Goal: Information Seeking & Learning: Learn about a topic

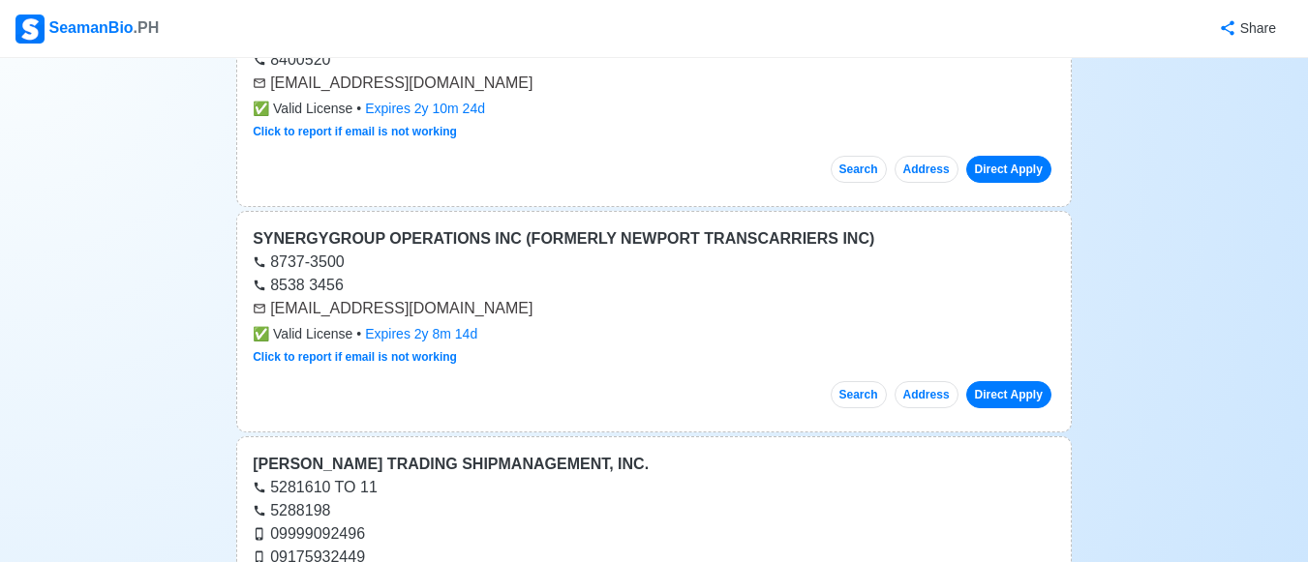
scroll to position [33163, 0]
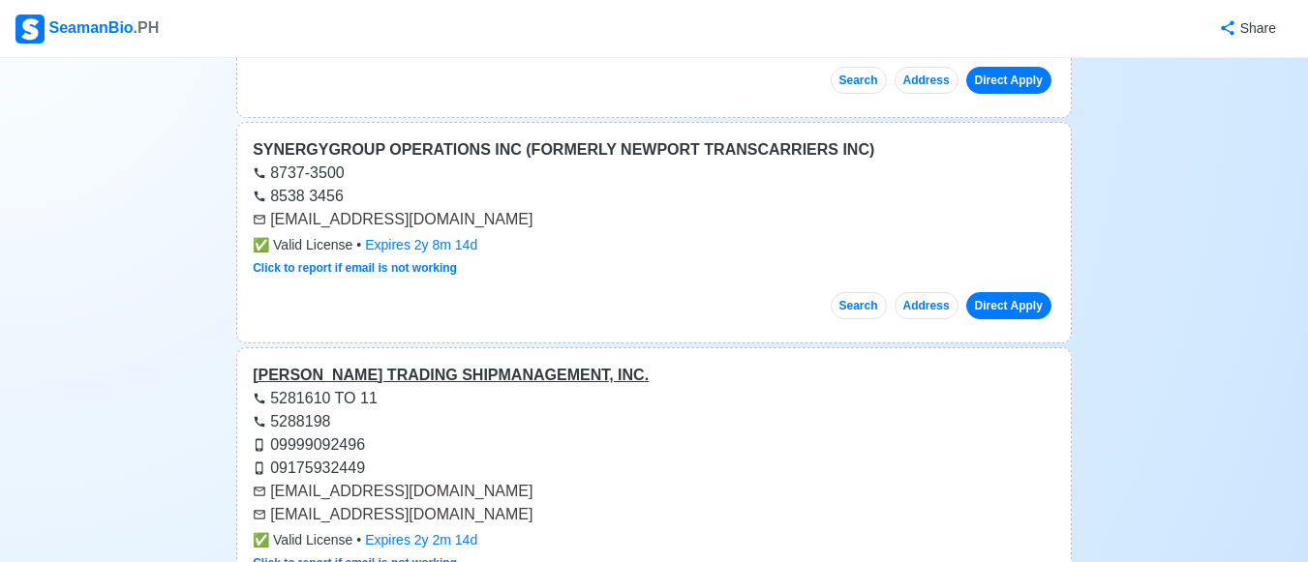
click at [510, 364] on div "[PERSON_NAME] TRADING SHIPMANAGEMENT, INC." at bounding box center [654, 375] width 802 height 23
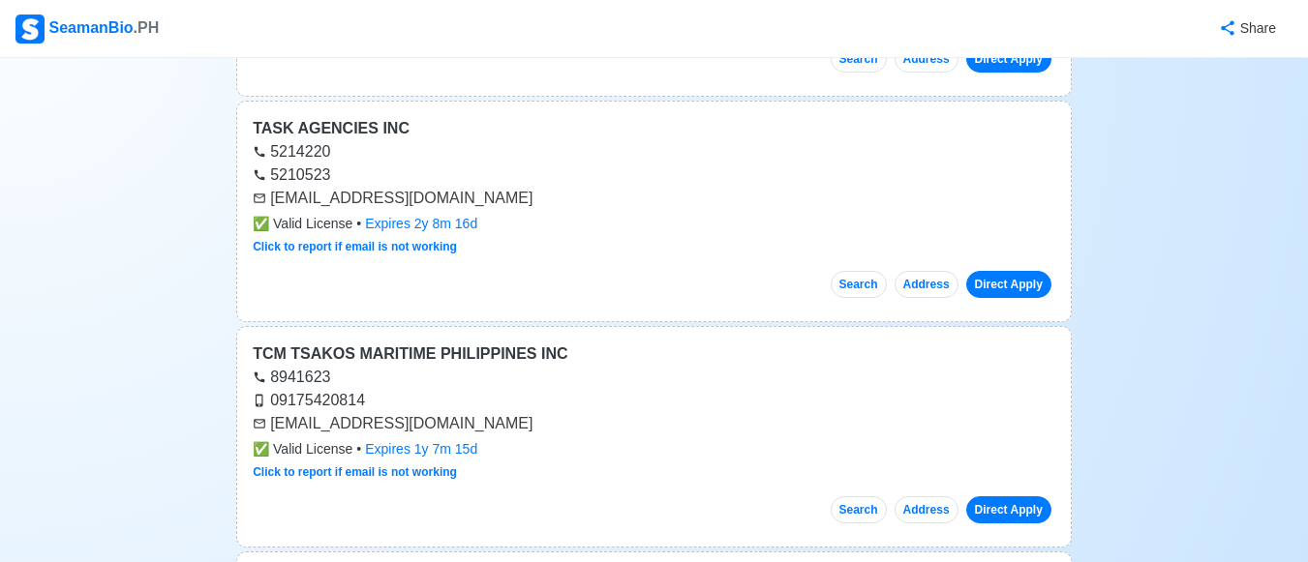
scroll to position [33667, 0]
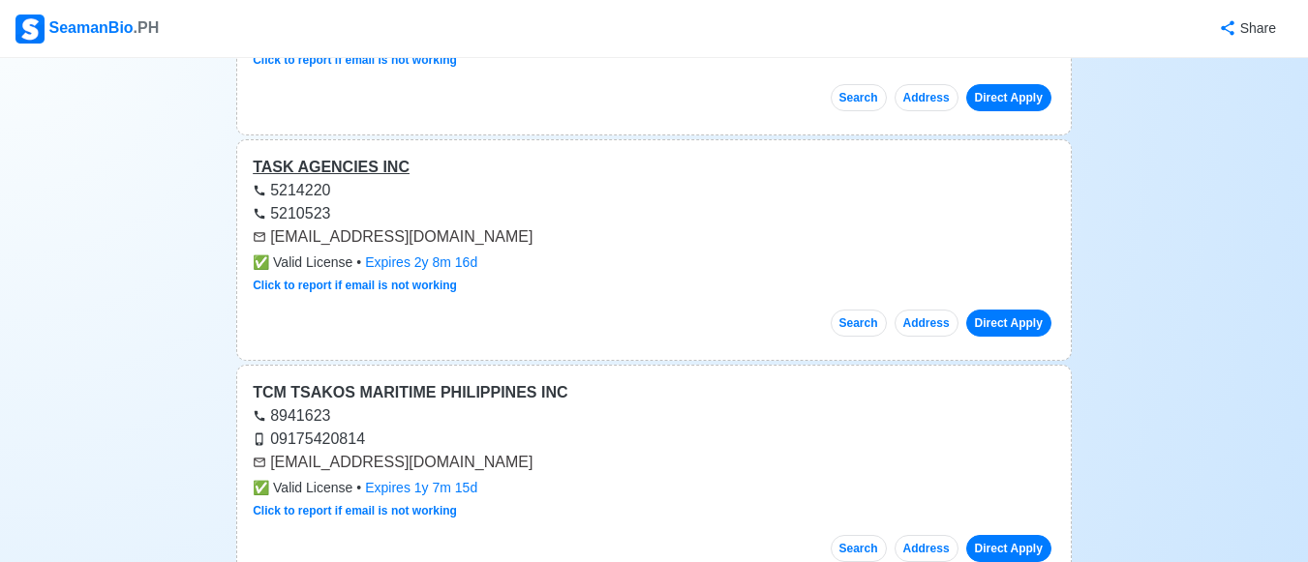
click at [371, 156] on div "TASK AGENCIES INC" at bounding box center [654, 167] width 802 height 23
click at [316, 381] on div "TCM TSAKOS MARITIME PHILIPPINES INC" at bounding box center [654, 392] width 802 height 23
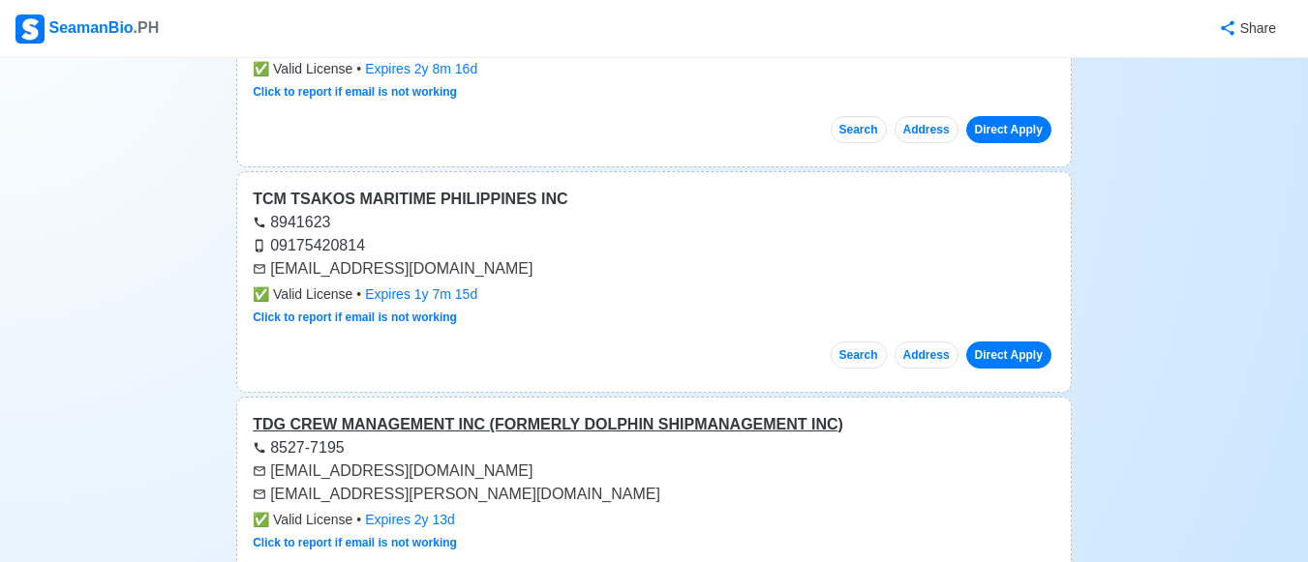
click at [343, 413] on div "TDG CREW MANAGEMENT INC (FORMERLY DOLPHIN SHIPMANAGEMENT INC)" at bounding box center [654, 424] width 802 height 23
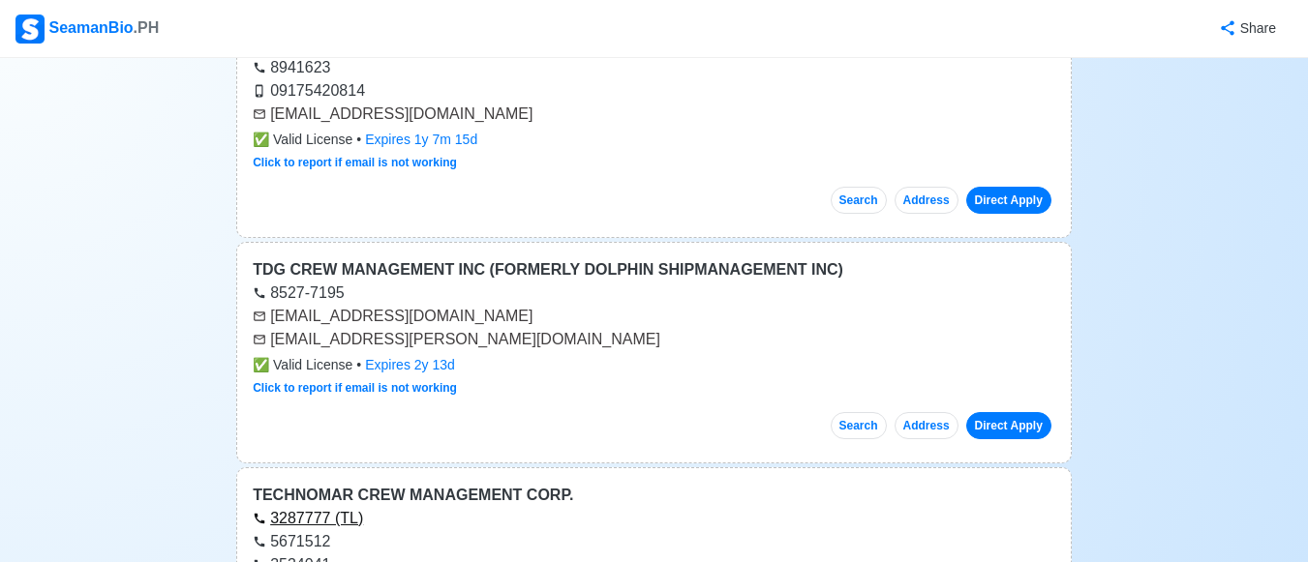
scroll to position [34054, 0]
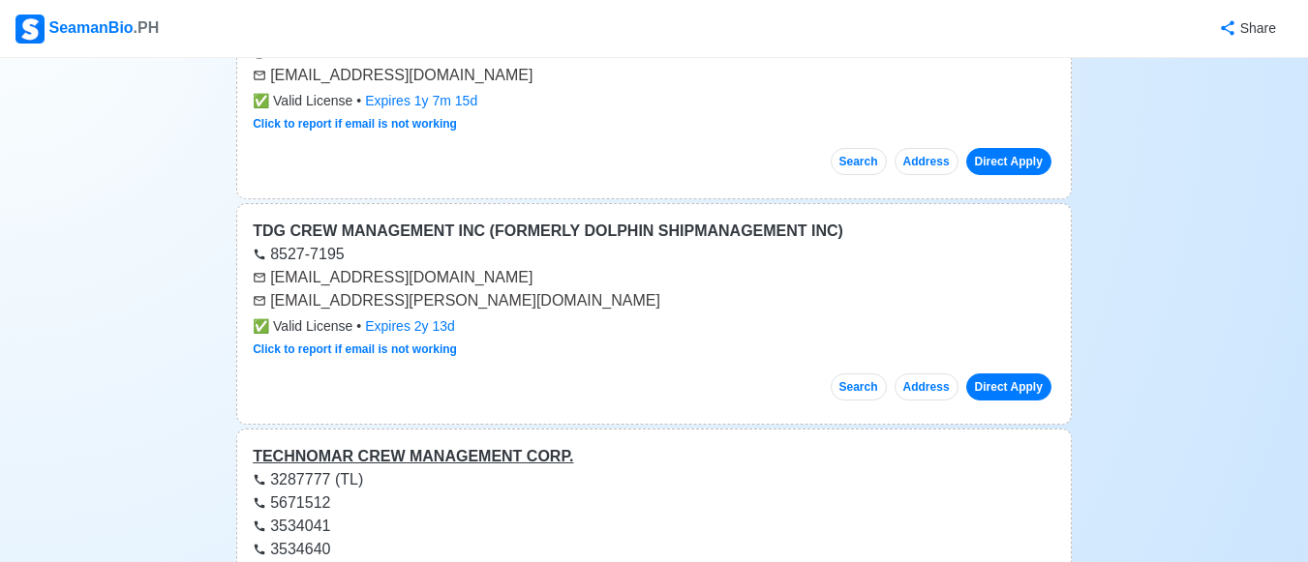
click at [355, 445] on div "TECHNOMAR CREW MANAGEMENT CORP." at bounding box center [654, 456] width 802 height 23
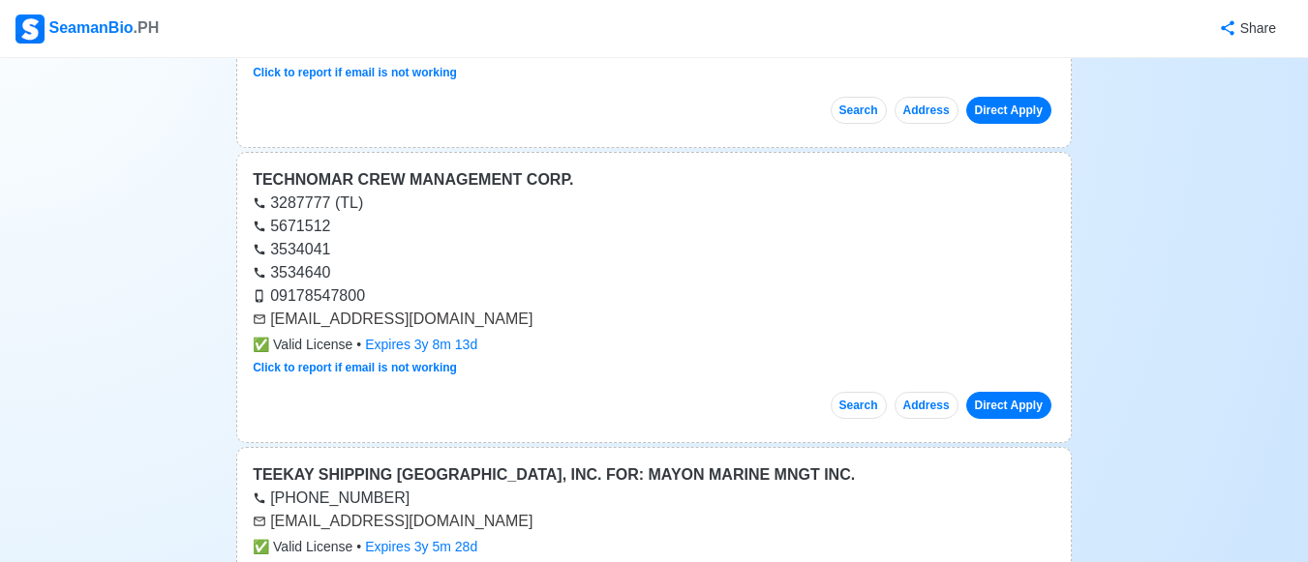
scroll to position [34441, 0]
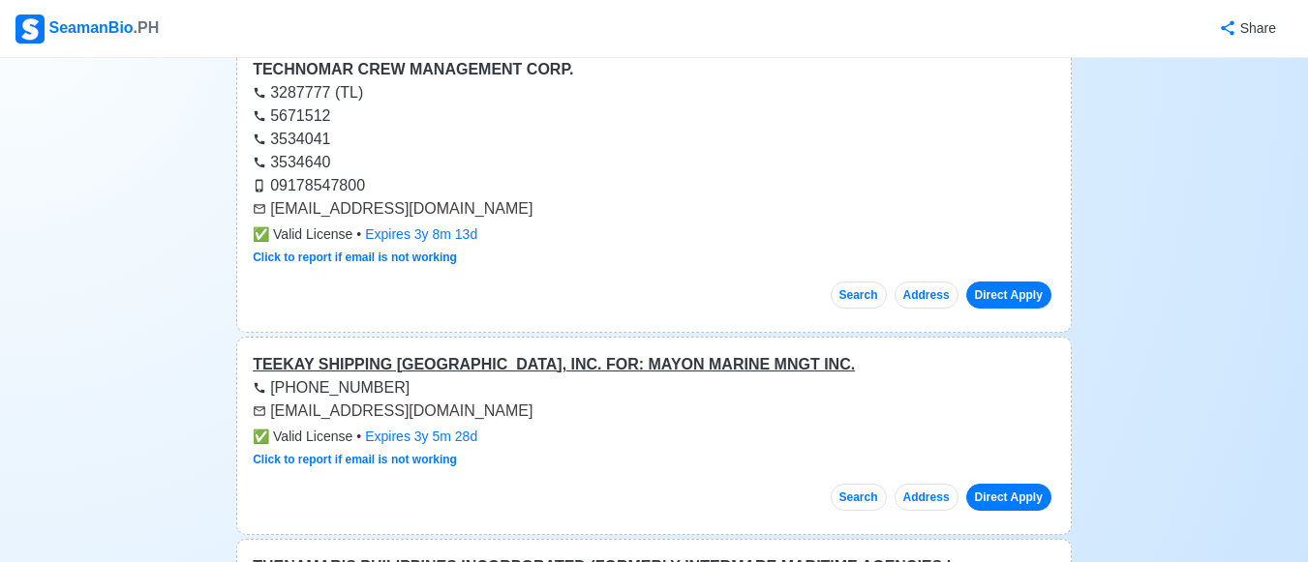
click at [471, 353] on div "TEEKAY SHIPPING [GEOGRAPHIC_DATA], INC. FOR: MAYON MARINE MNGT INC." at bounding box center [654, 364] width 802 height 23
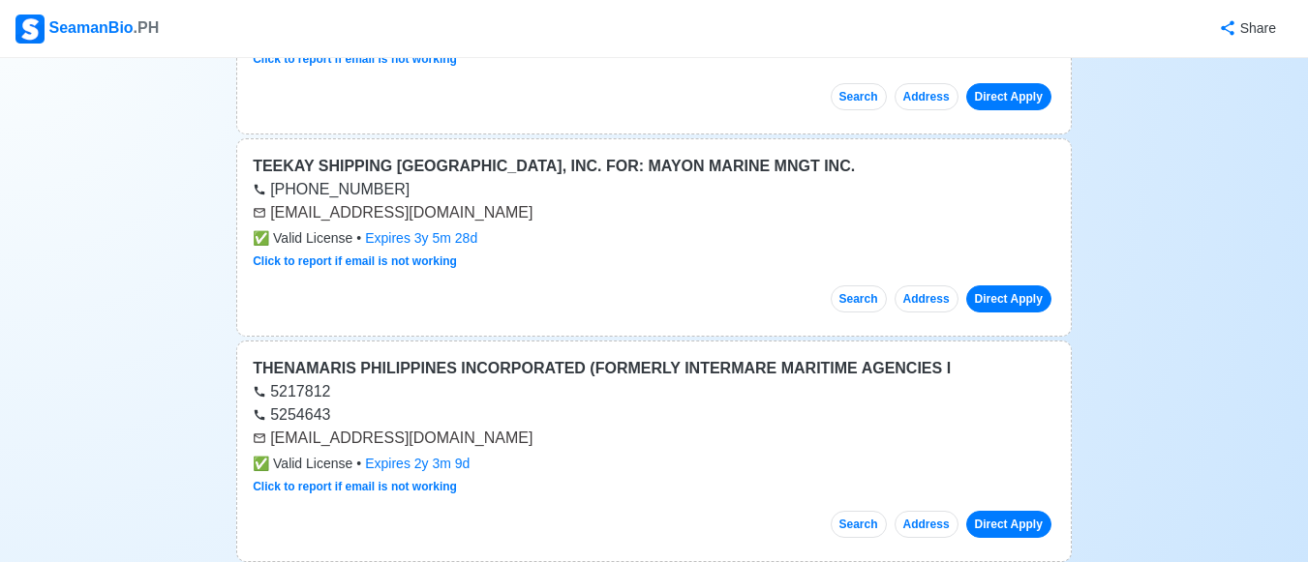
scroll to position [34731, 0]
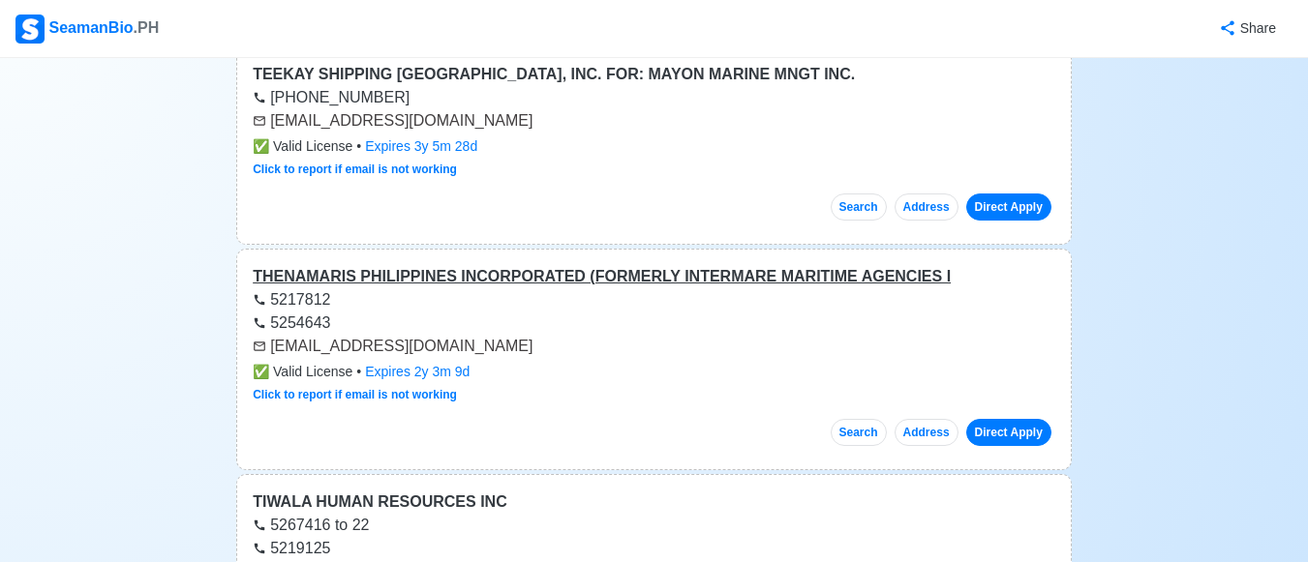
click at [394, 265] on div "THENAMARIS PHILIPPINES INCORPORATED (FORMERLY INTERMARE MARITIME AGENCIES I" at bounding box center [654, 276] width 802 height 23
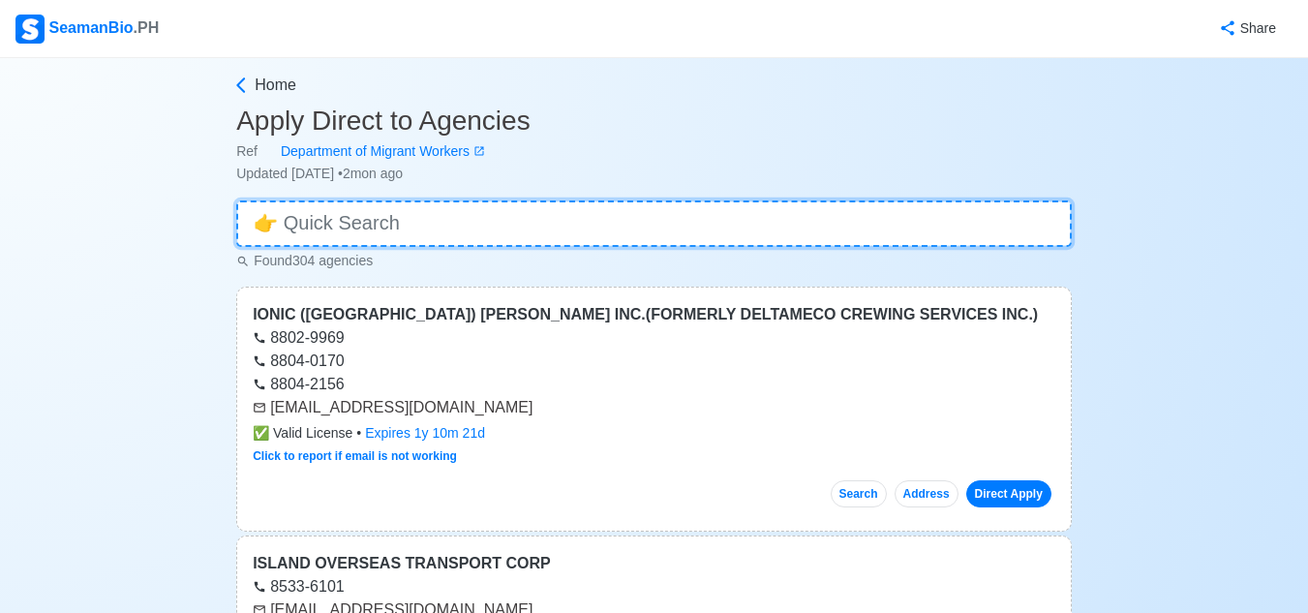
click at [565, 221] on input at bounding box center [653, 223] width 835 height 46
type input "t"
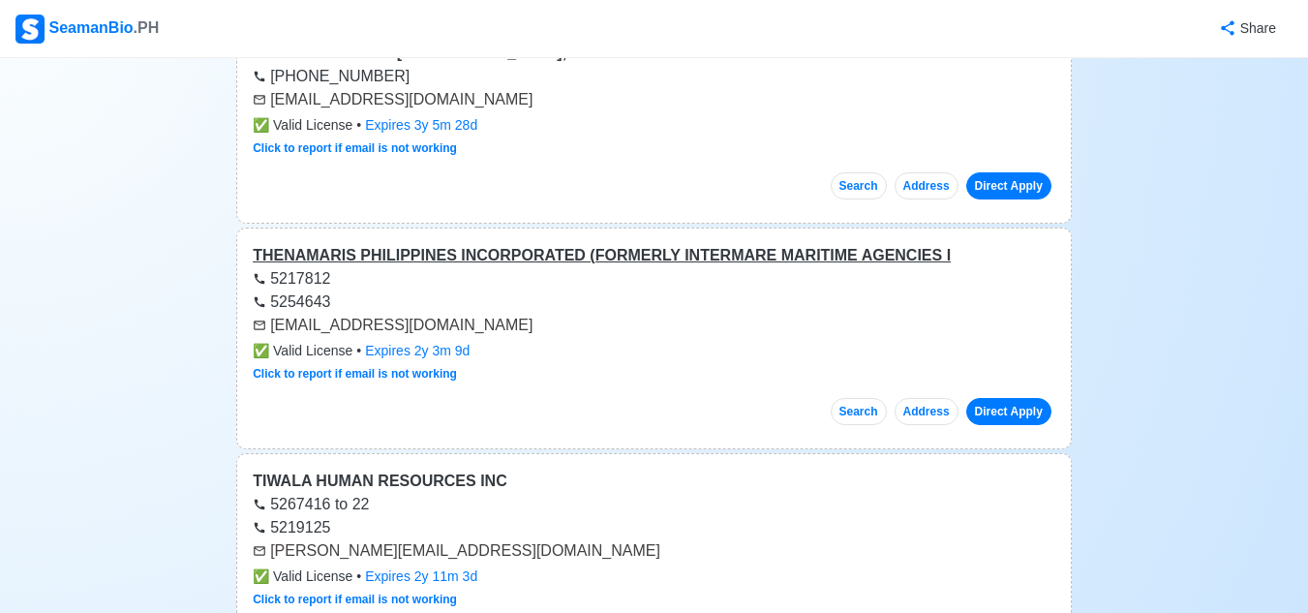
scroll to position [34856, 0]
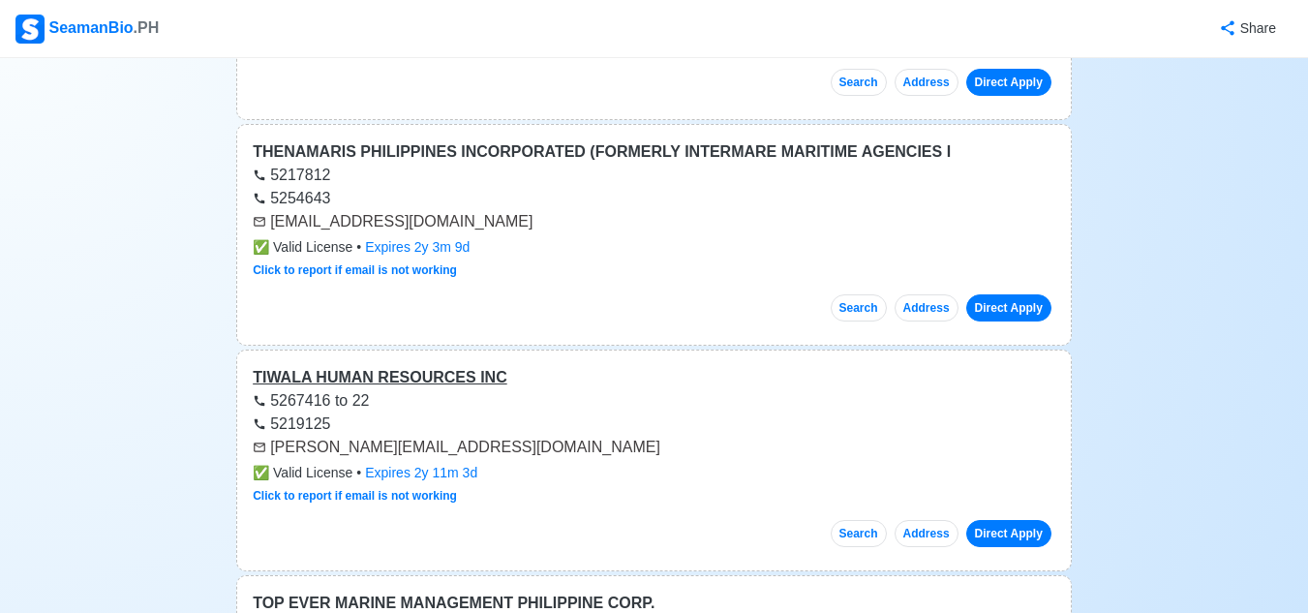
click at [403, 366] on div "TIWALA HUMAN RESOURCES INC" at bounding box center [654, 377] width 802 height 23
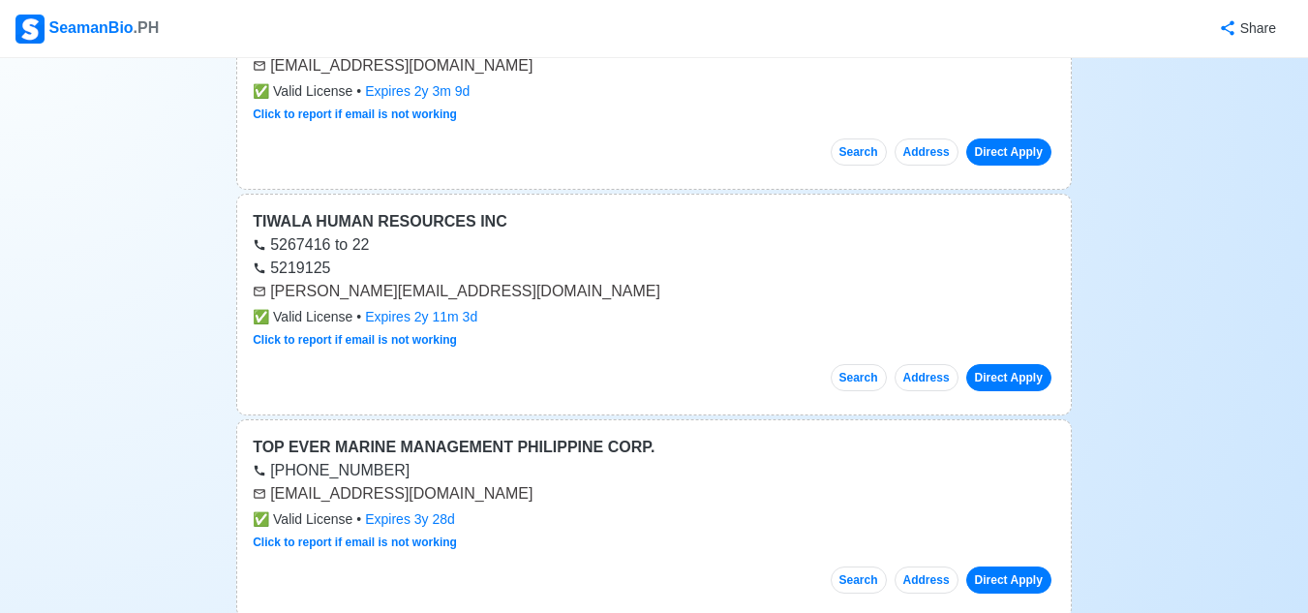
scroll to position [35050, 0]
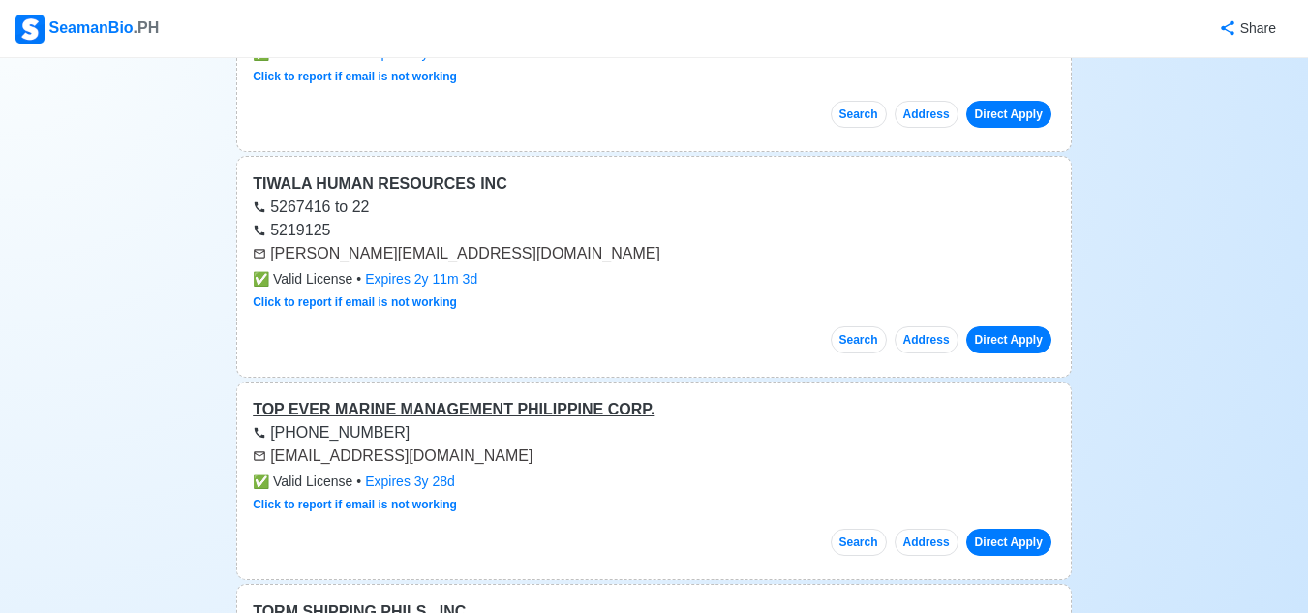
click at [375, 398] on div "TOP EVER MARINE MANAGEMENT PHILIPPINE CORP." at bounding box center [654, 409] width 802 height 23
click at [382, 600] on div "TORM SHIPPING PHILS., INC." at bounding box center [654, 611] width 802 height 23
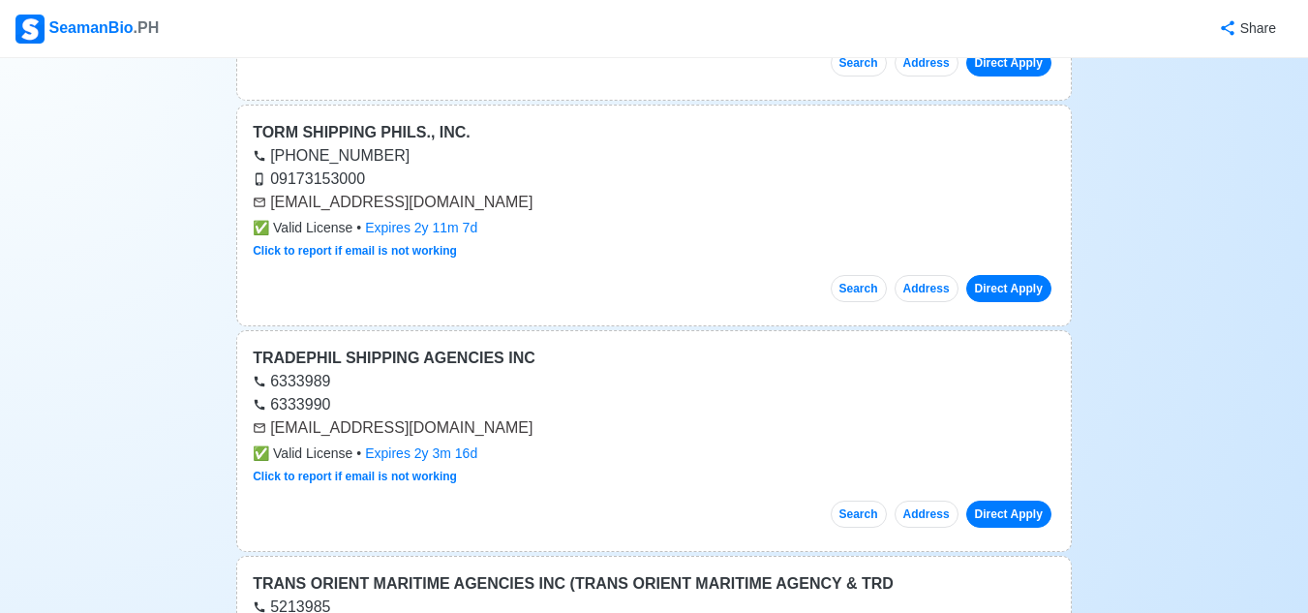
scroll to position [35534, 0]
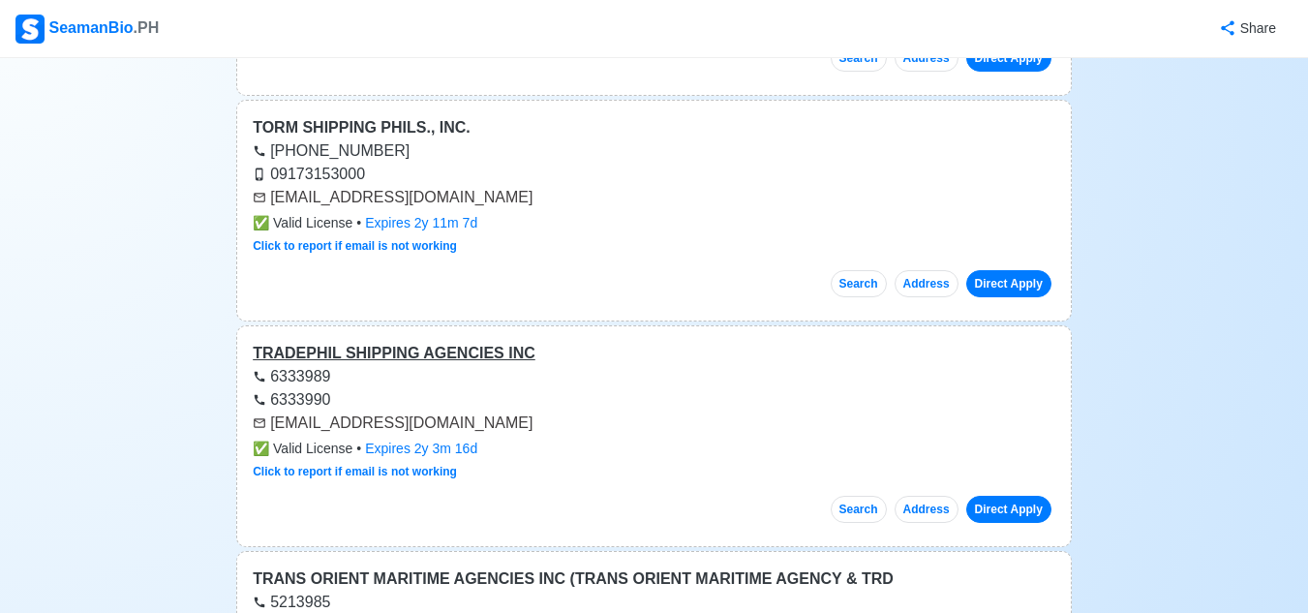
click at [348, 342] on div "TRADEPHIL SHIPPING AGENCIES INC" at bounding box center [654, 353] width 802 height 23
click at [406, 567] on div "TRANS ORIENT MARITIME AGENCIES INC (TRANS ORIENT MARITIME AGENCY & TRD" at bounding box center [654, 578] width 802 height 23
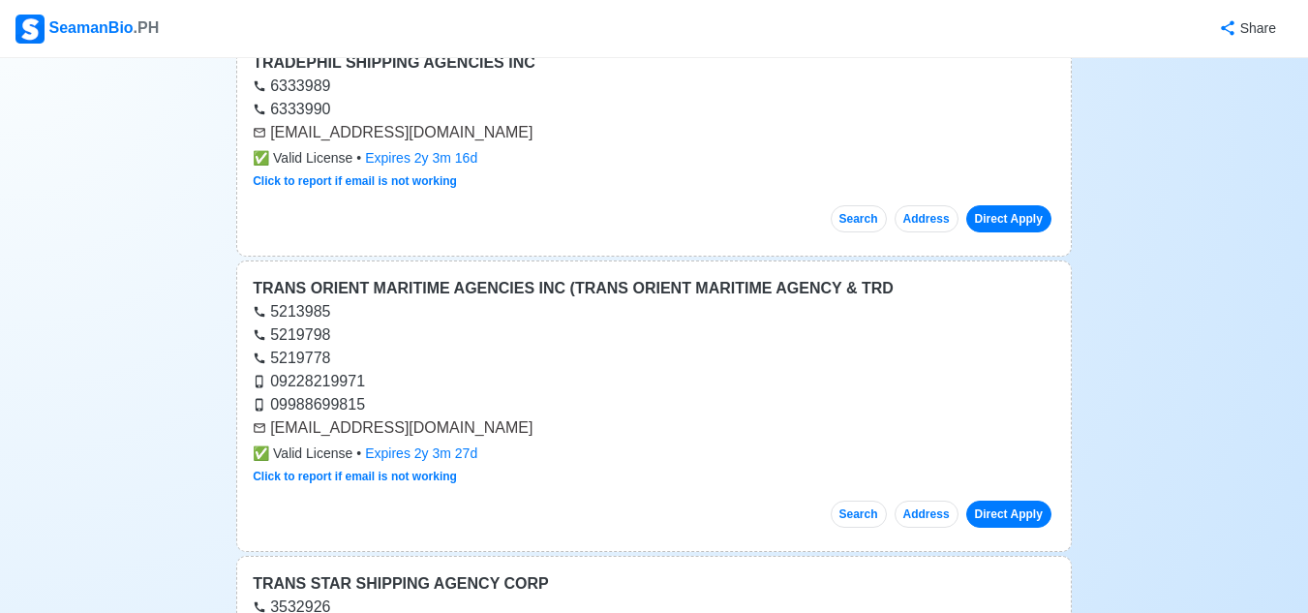
scroll to position [36114, 0]
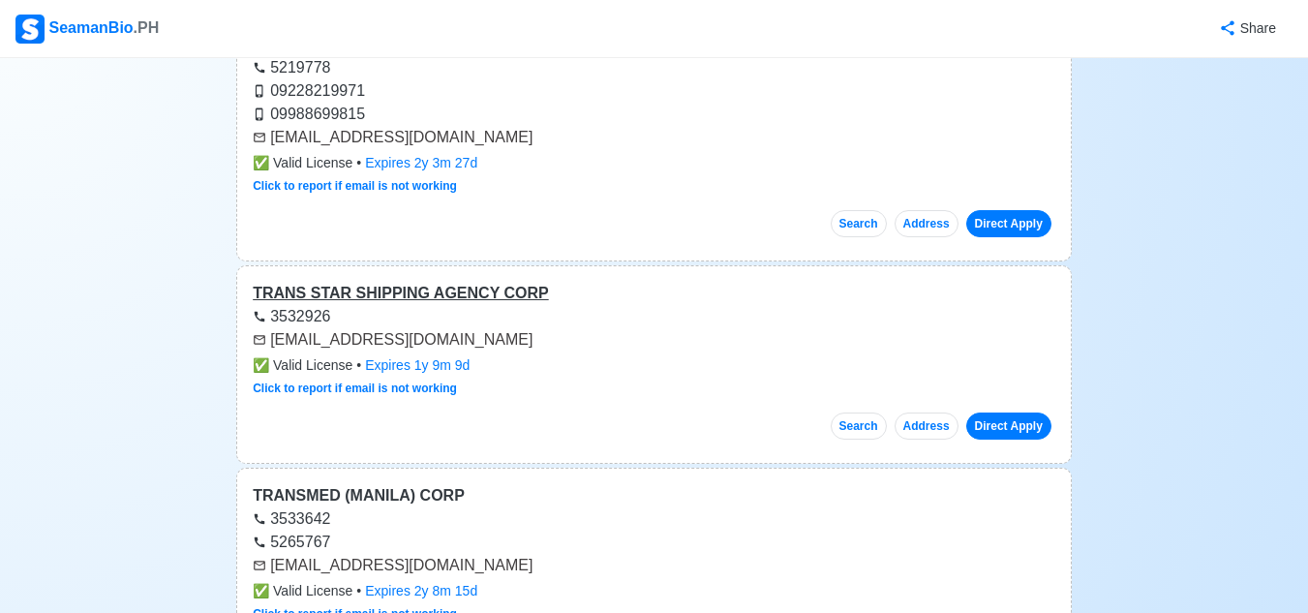
click at [428, 282] on div "TRANS STAR SHIPPING AGENCY CORP" at bounding box center [654, 293] width 802 height 23
click at [417, 484] on div "TRANSMED (MANILA) CORP" at bounding box center [654, 495] width 802 height 23
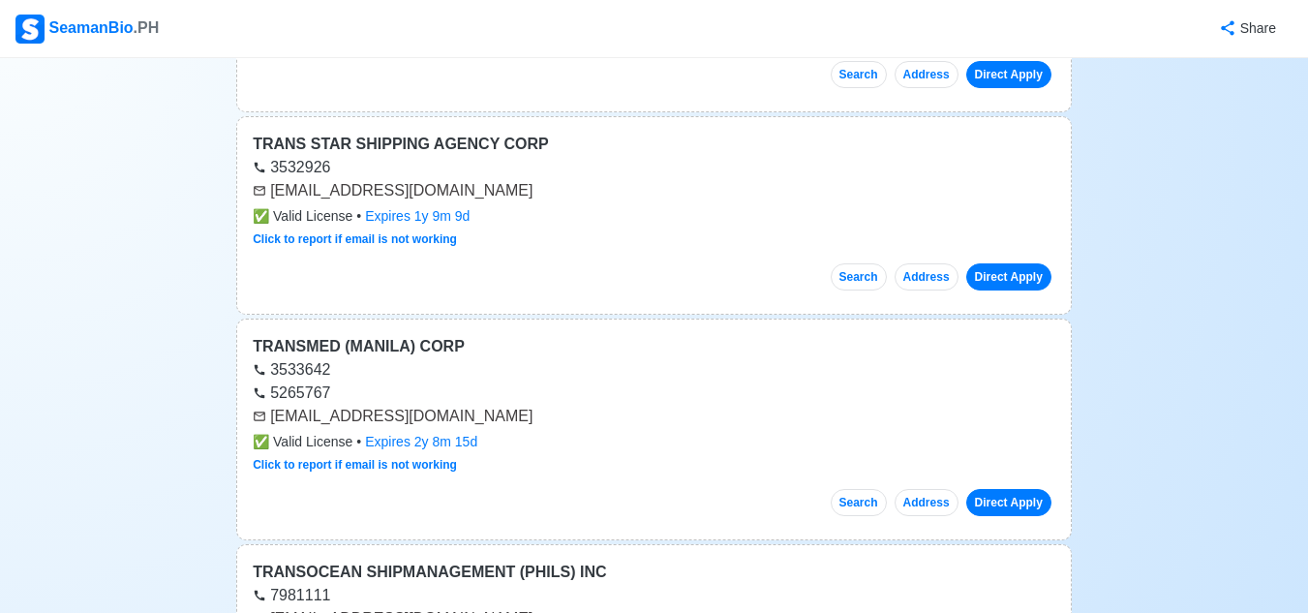
scroll to position [36405, 0]
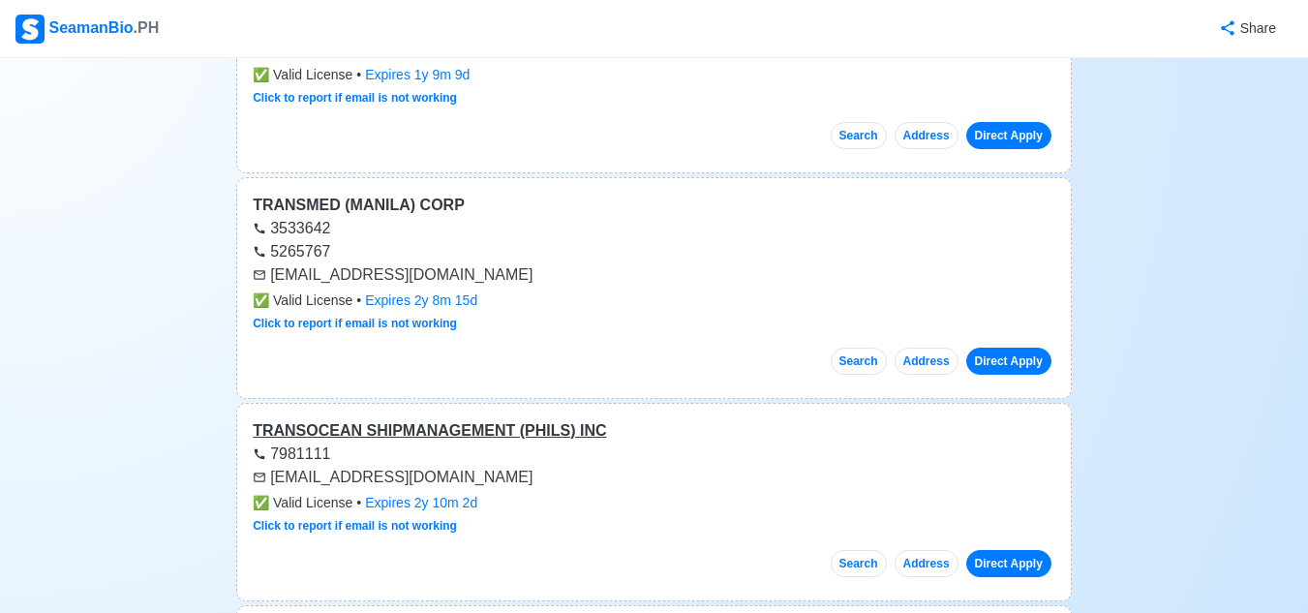
click at [384, 419] on div "TRANSOCEAN SHIPMANAGEMENT (PHILS) INC" at bounding box center [654, 430] width 802 height 23
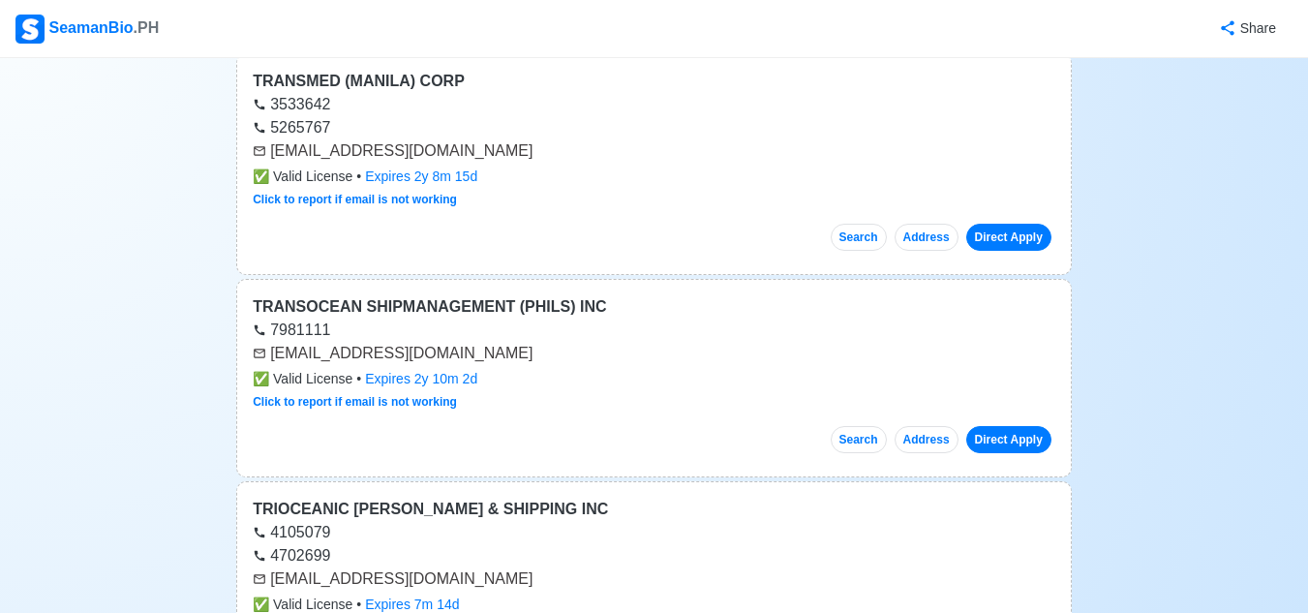
scroll to position [36598, 0]
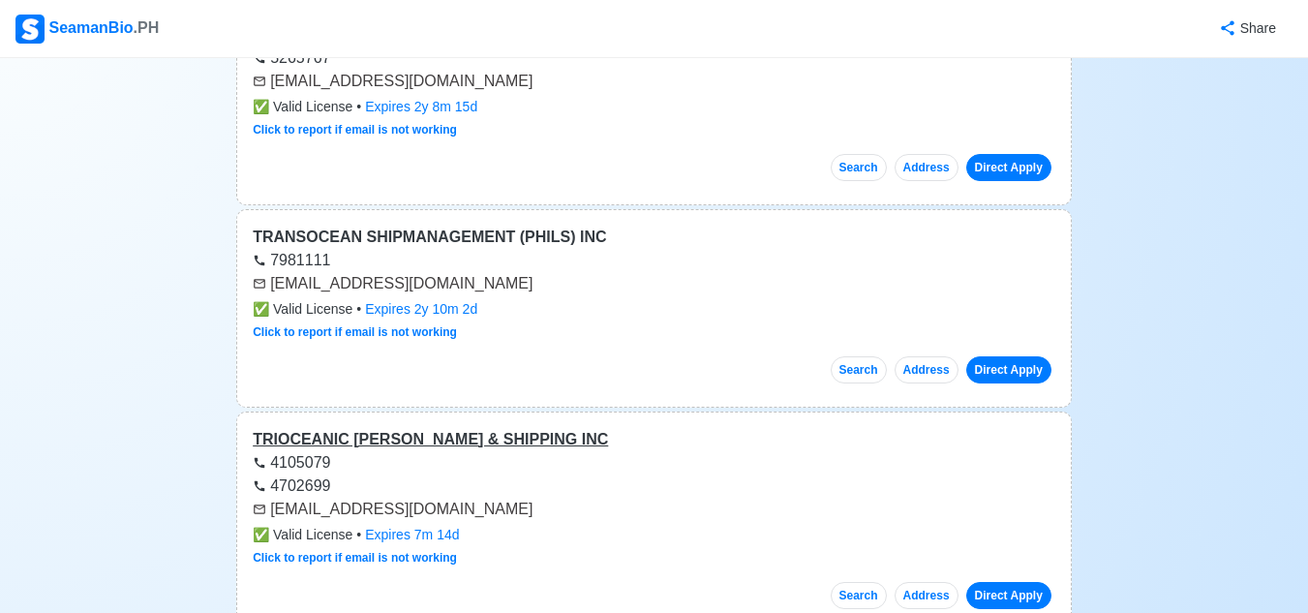
click at [363, 428] on div "TRIOCEANIC [PERSON_NAME] & SHIPPING INC" at bounding box center [654, 439] width 802 height 23
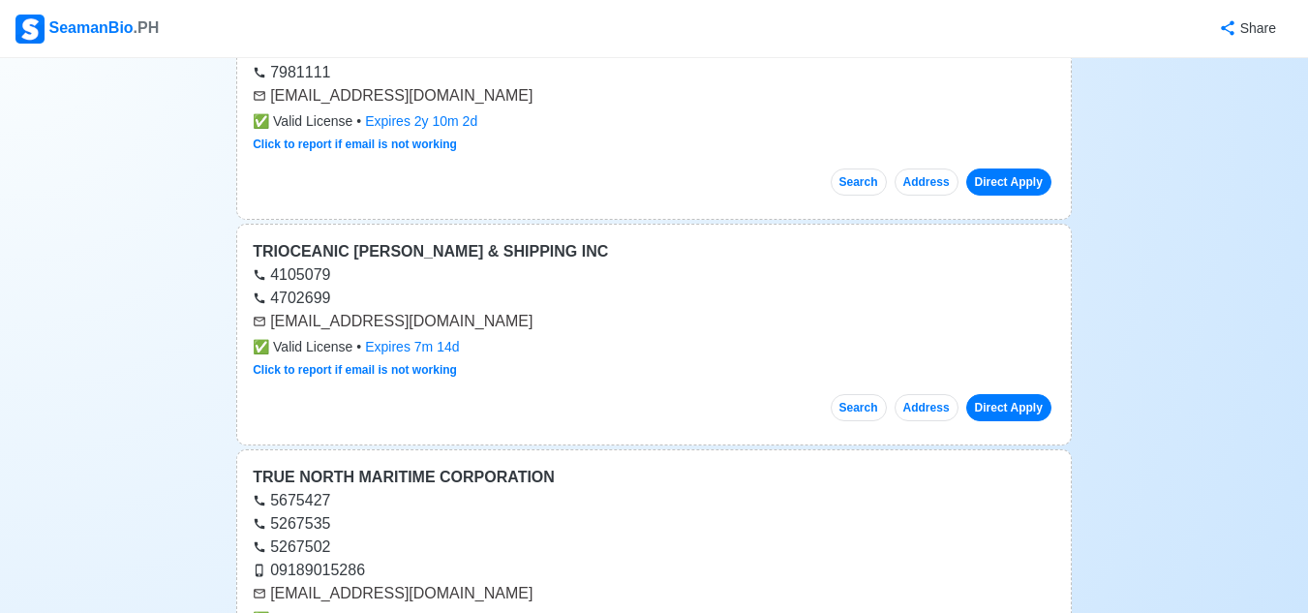
scroll to position [36792, 0]
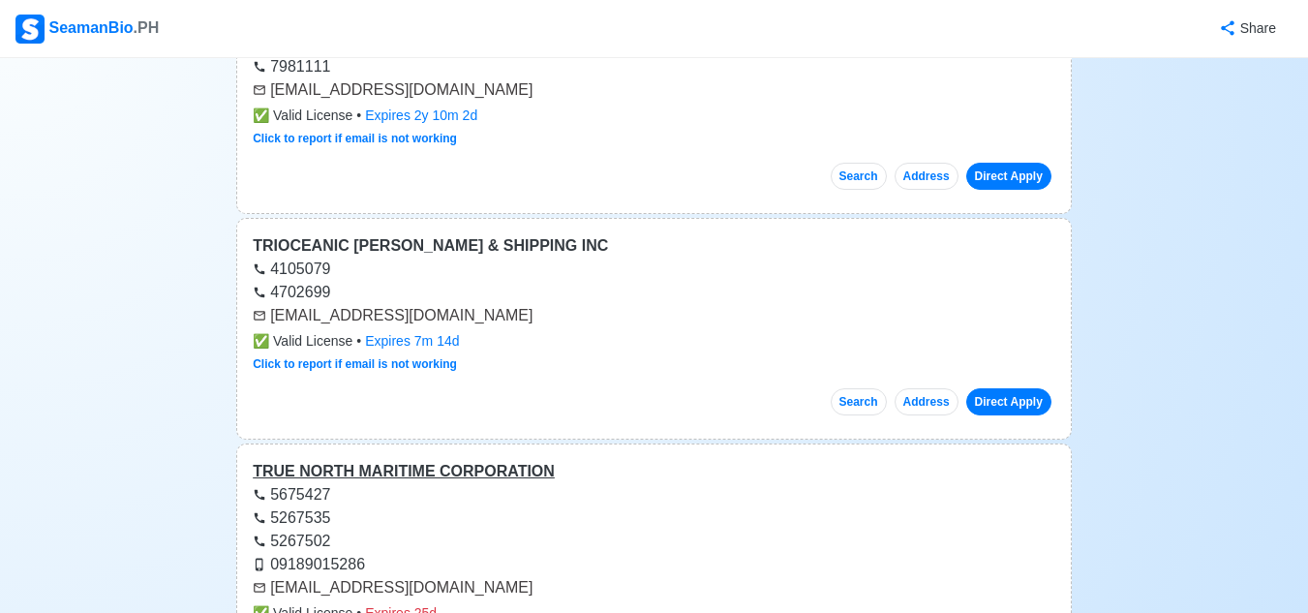
click at [388, 460] on div "TRUE NORTH MARITIME CORPORATION" at bounding box center [654, 471] width 802 height 23
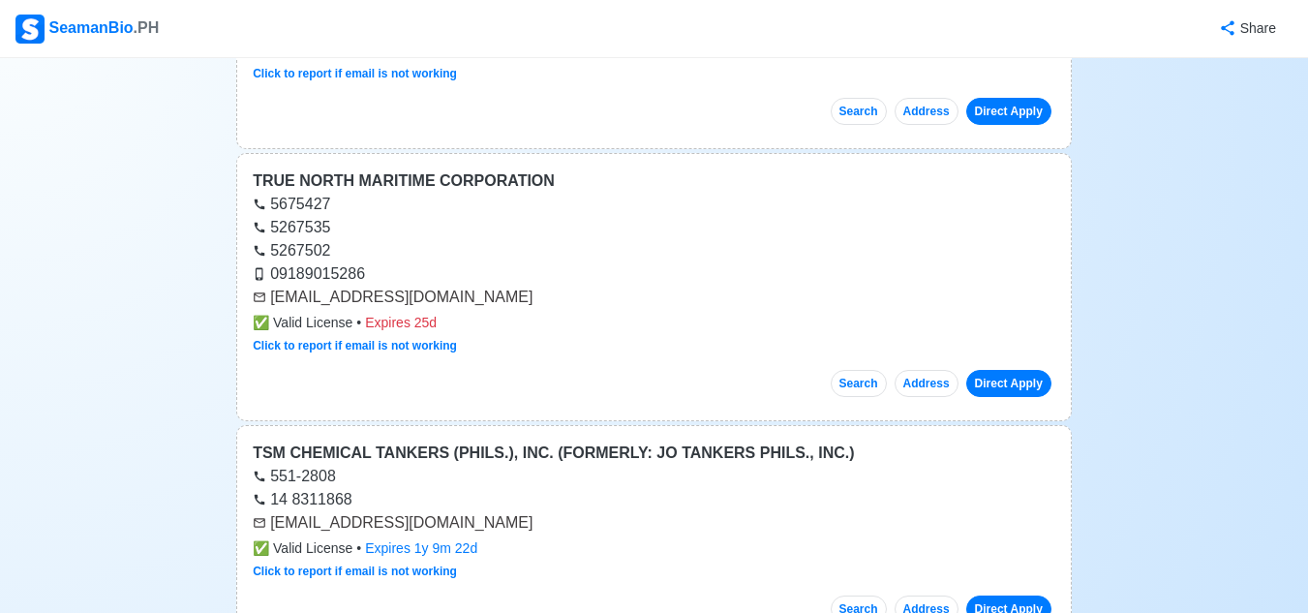
scroll to position [37179, 0]
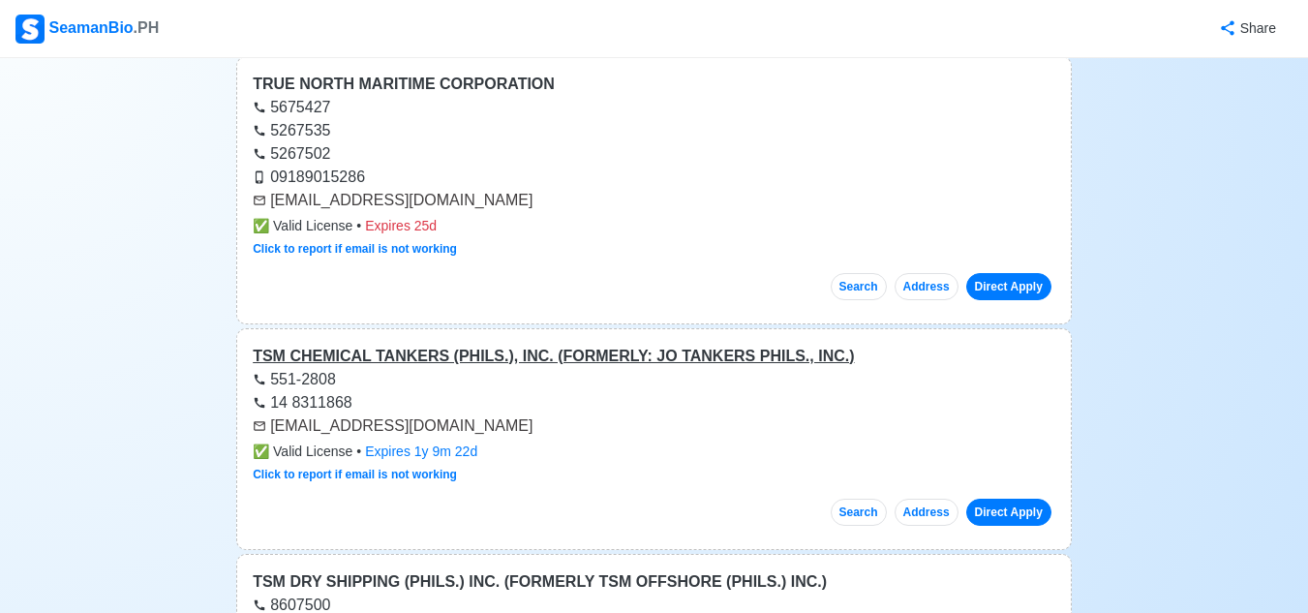
click at [498, 345] on div "TSM CHEMICAL TANKERS (PHILS.), INC. (FORMERLY: JO TANKERS PHILS., INC.)" at bounding box center [654, 356] width 802 height 23
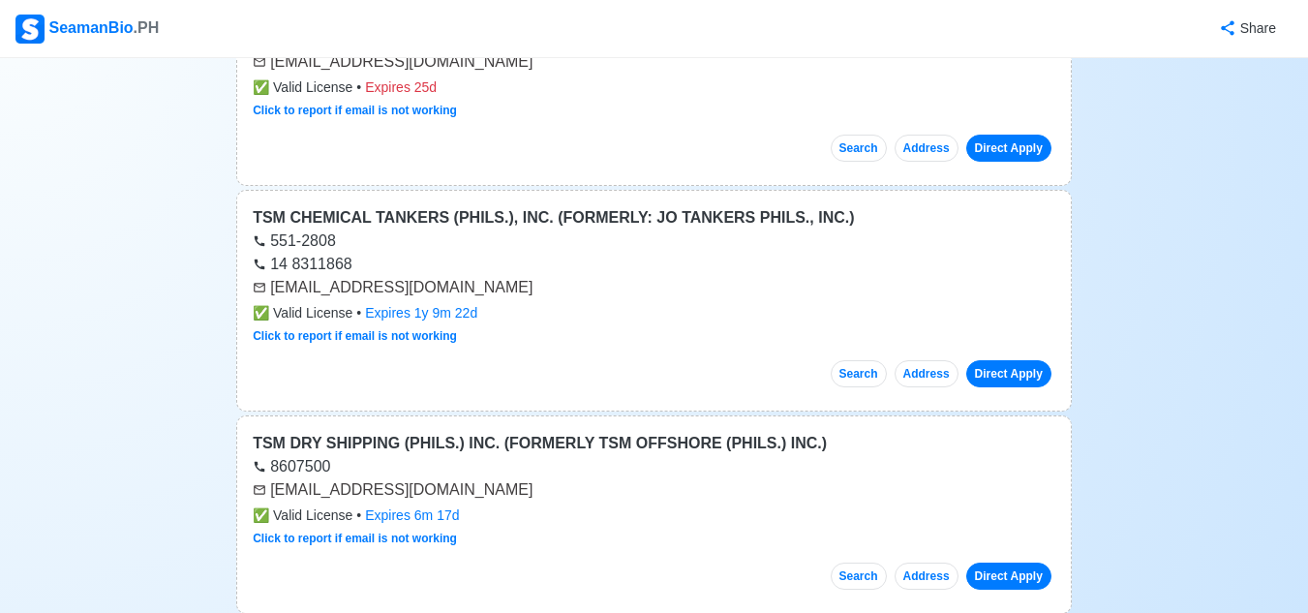
scroll to position [37373, 0]
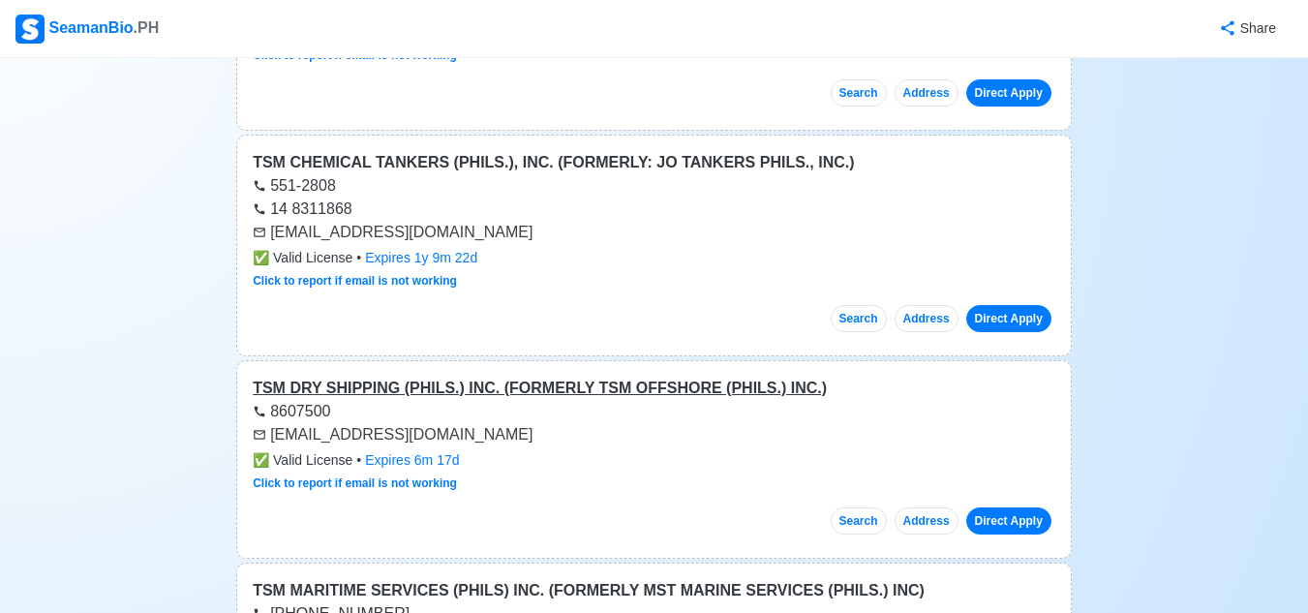
click at [387, 377] on div "TSM DRY SHIPPING (PHILS.) INC. (FORMERLY TSM OFFSHORE (PHILS.) INC.)" at bounding box center [654, 388] width 802 height 23
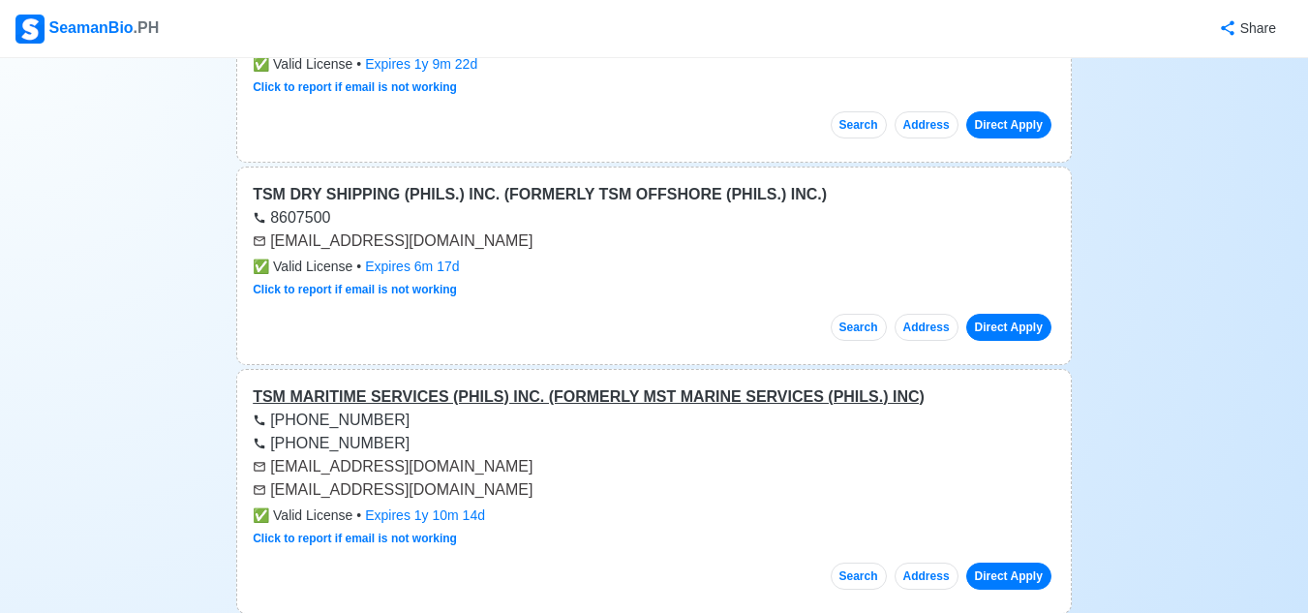
click at [421, 385] on div "TSM MARITIME SERVICES (PHILS) INC. (FORMERLY MST MARINE SERVICES (PHILS.) INC)" at bounding box center [654, 396] width 802 height 23
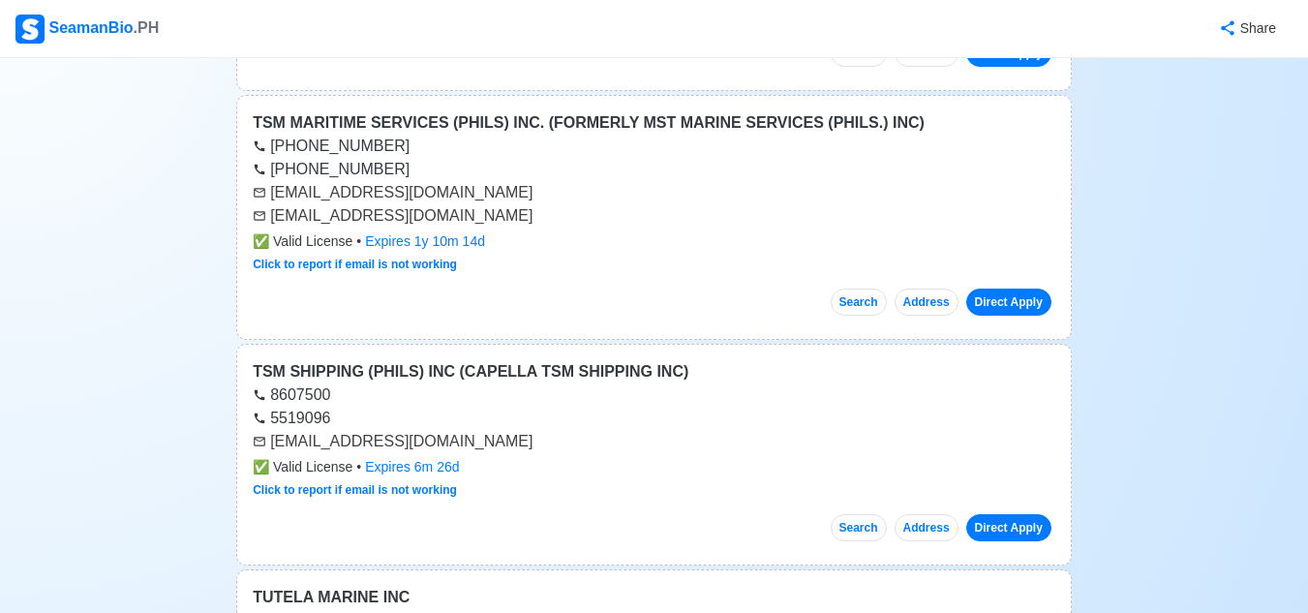
scroll to position [37857, 0]
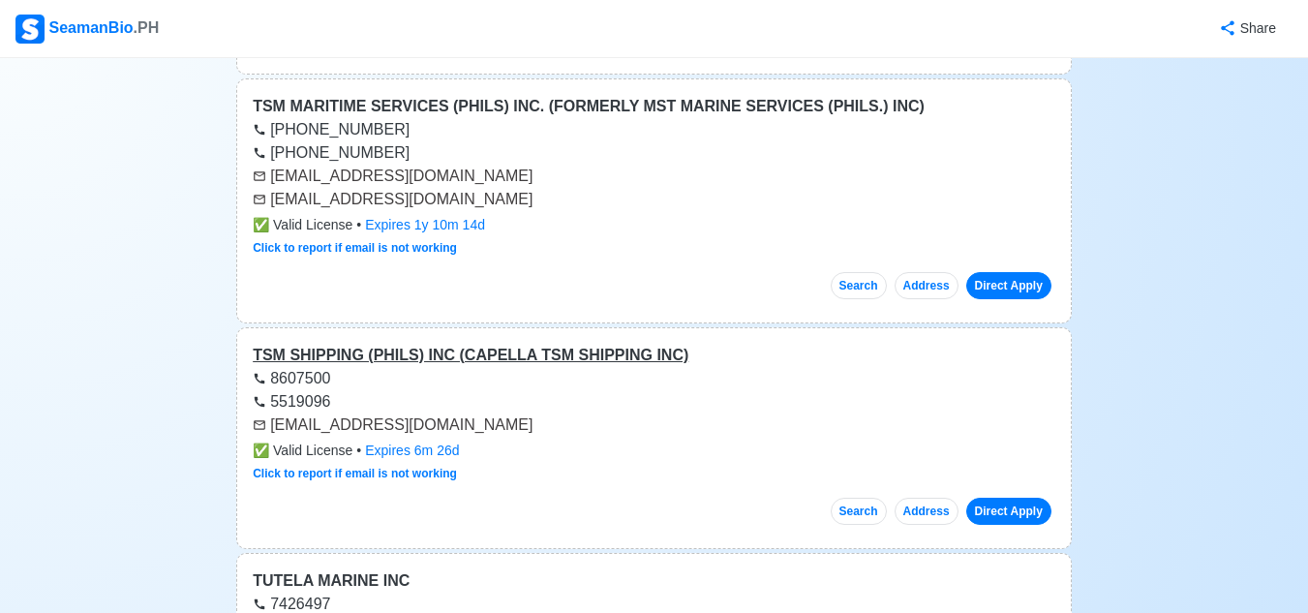
click at [483, 344] on div "TSM SHIPPING (PHILS) INC (CAPELLA TSM SHIPPING INC)" at bounding box center [654, 355] width 802 height 23
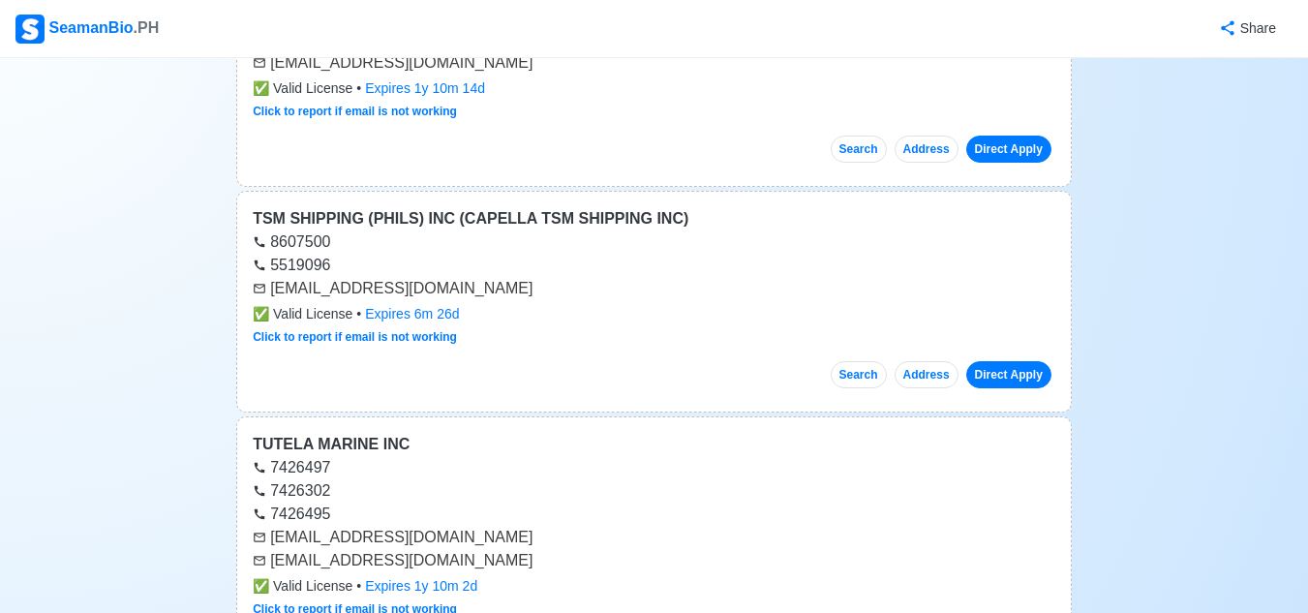
scroll to position [38050, 0]
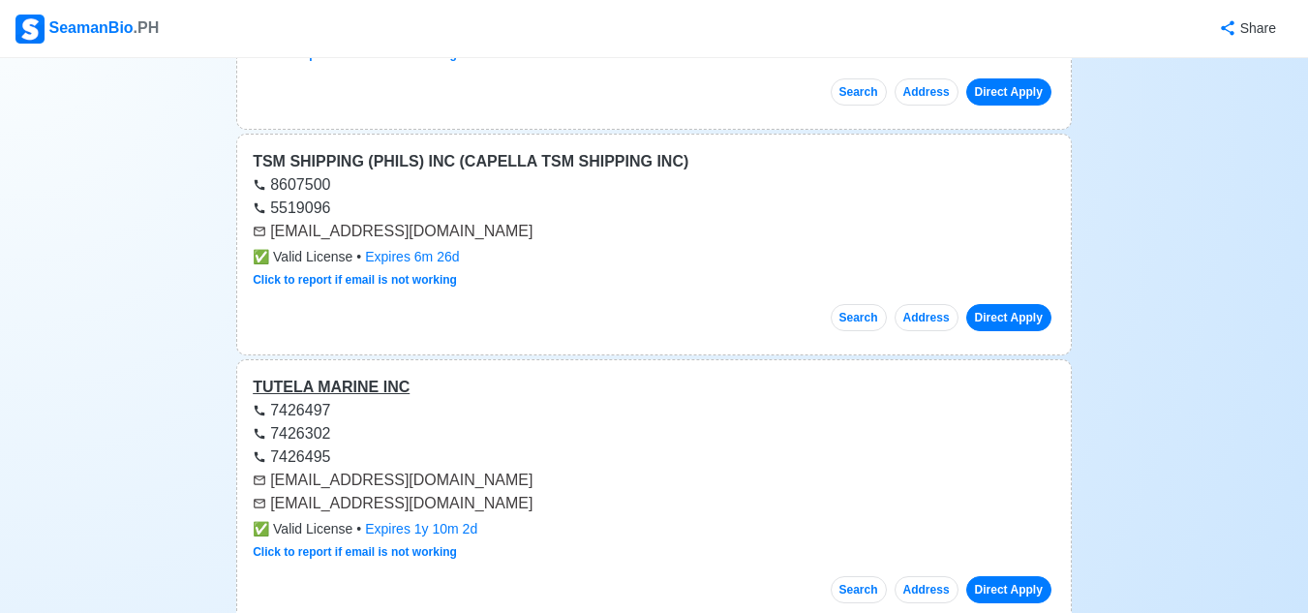
click at [362, 376] on div "TUTELA MARINE INC" at bounding box center [654, 387] width 802 height 23
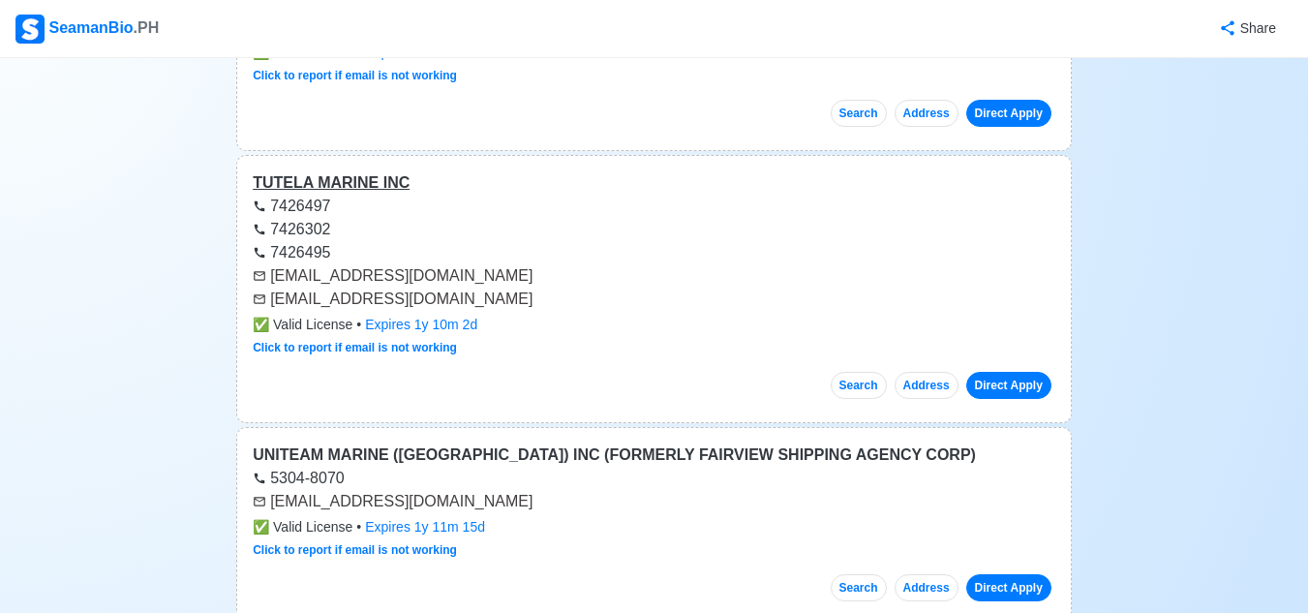
scroll to position [38341, 0]
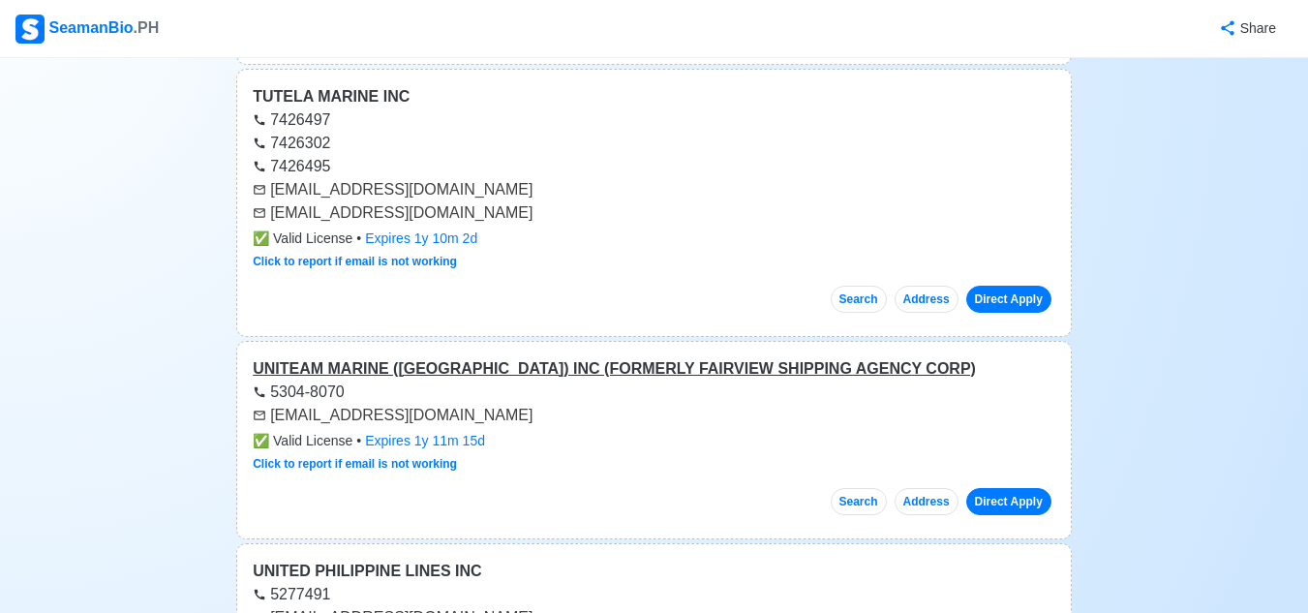
click at [381, 357] on div "UNITEAM MARINE ([GEOGRAPHIC_DATA]) INC (FORMERLY FAIRVIEW SHIPPING AGENCY CORP)" at bounding box center [654, 368] width 802 height 23
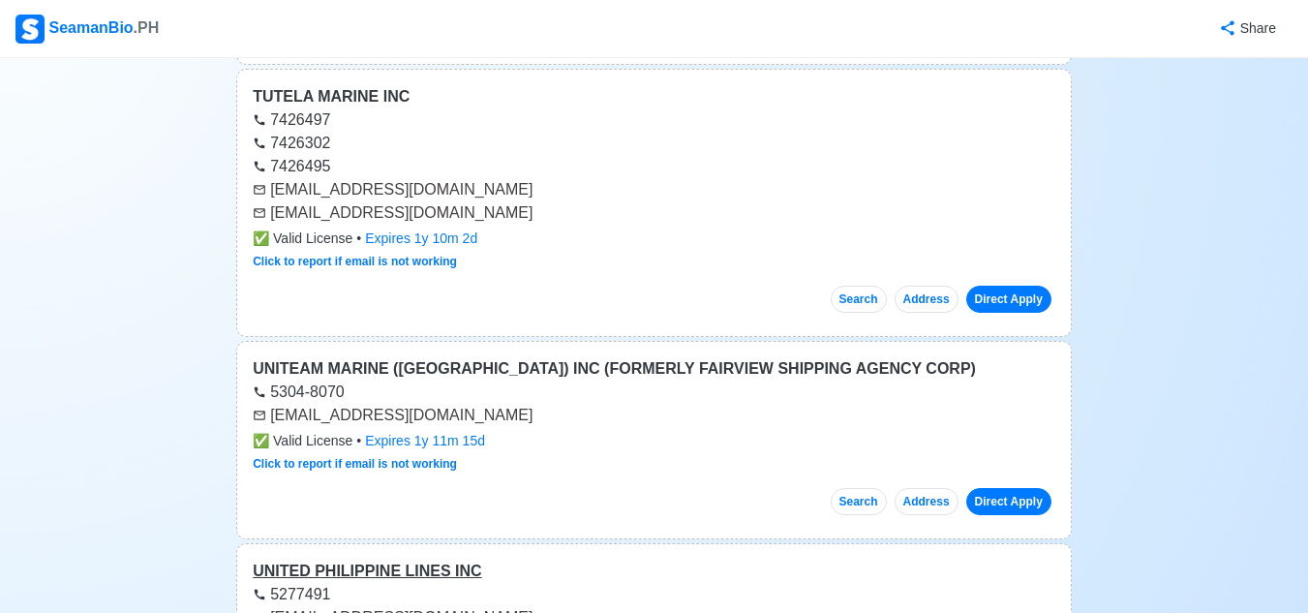
click at [407, 559] on div "UNITED PHILIPPINE LINES INC" at bounding box center [654, 570] width 802 height 23
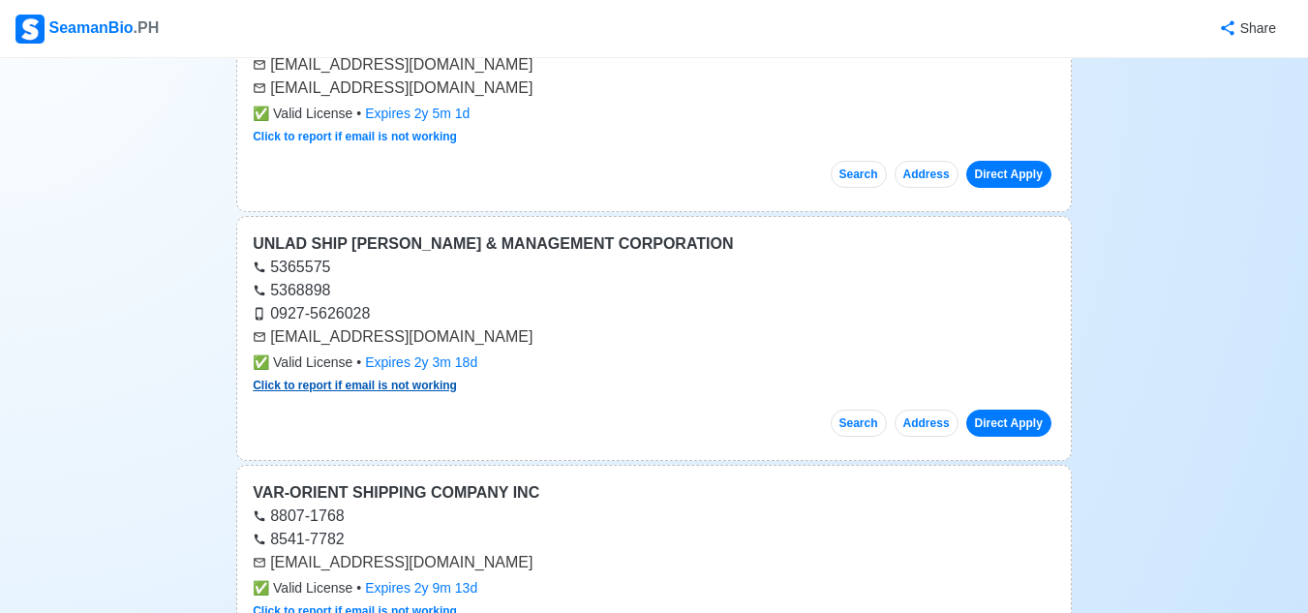
scroll to position [38921, 0]
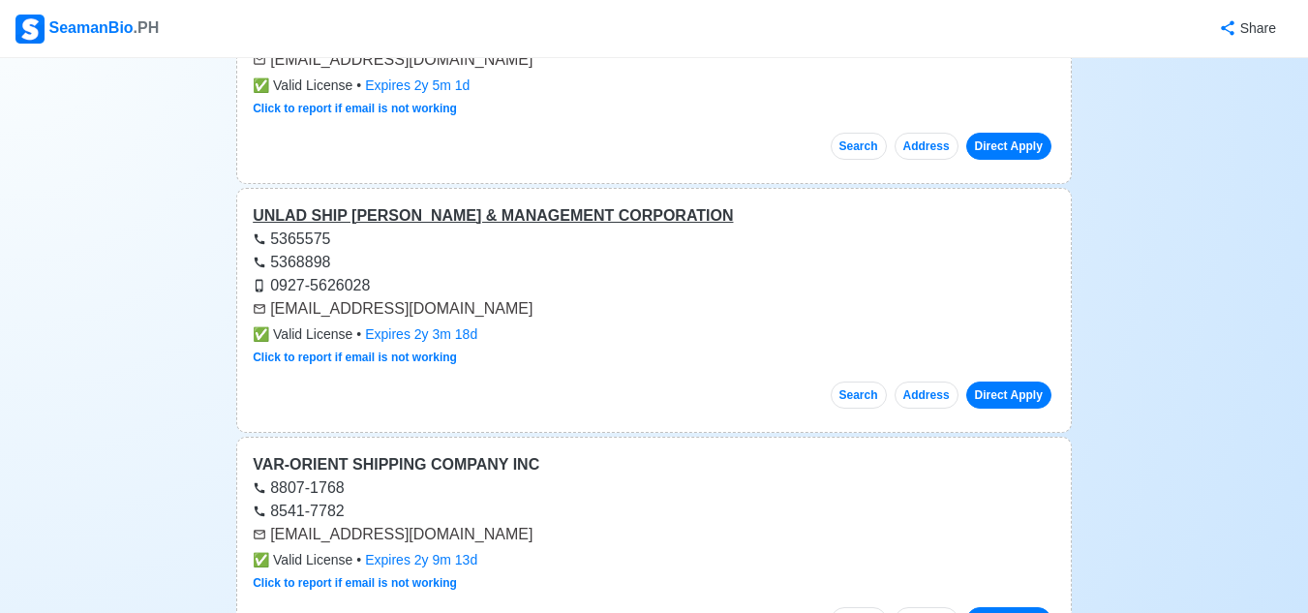
click at [425, 204] on div "UNLAD SHIP [PERSON_NAME] & MANAGEMENT CORPORATION" at bounding box center [654, 215] width 802 height 23
click at [448, 453] on div "VAR-ORIENT SHIPPING COMPANY INC" at bounding box center [654, 464] width 802 height 23
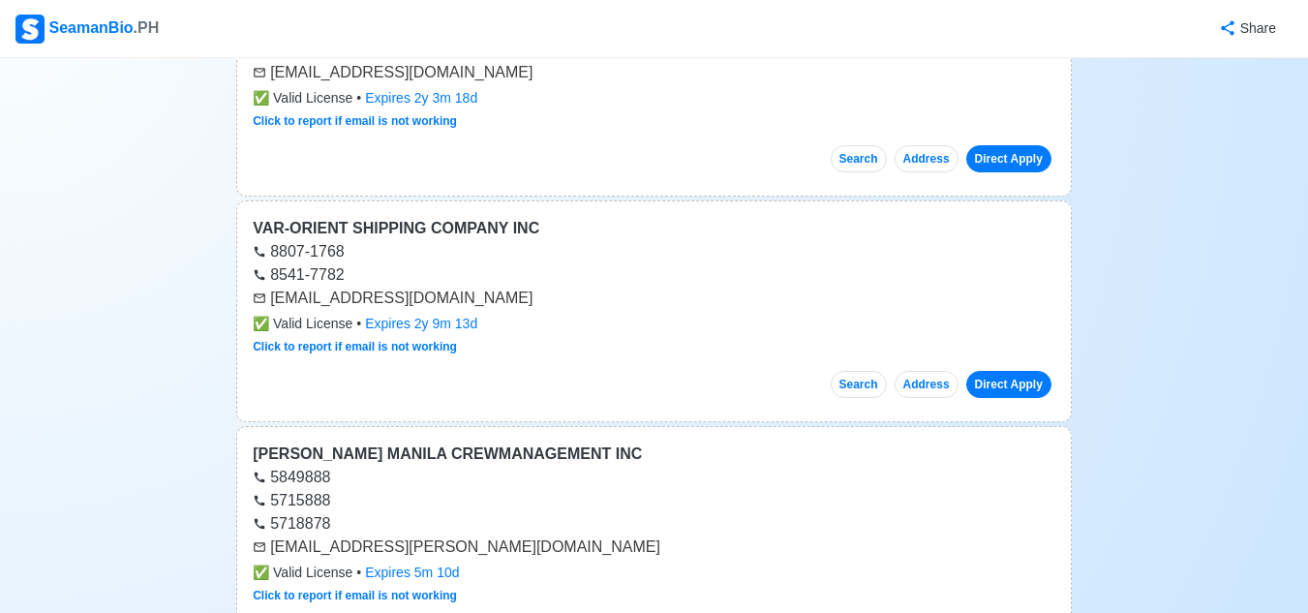
scroll to position [39212, 0]
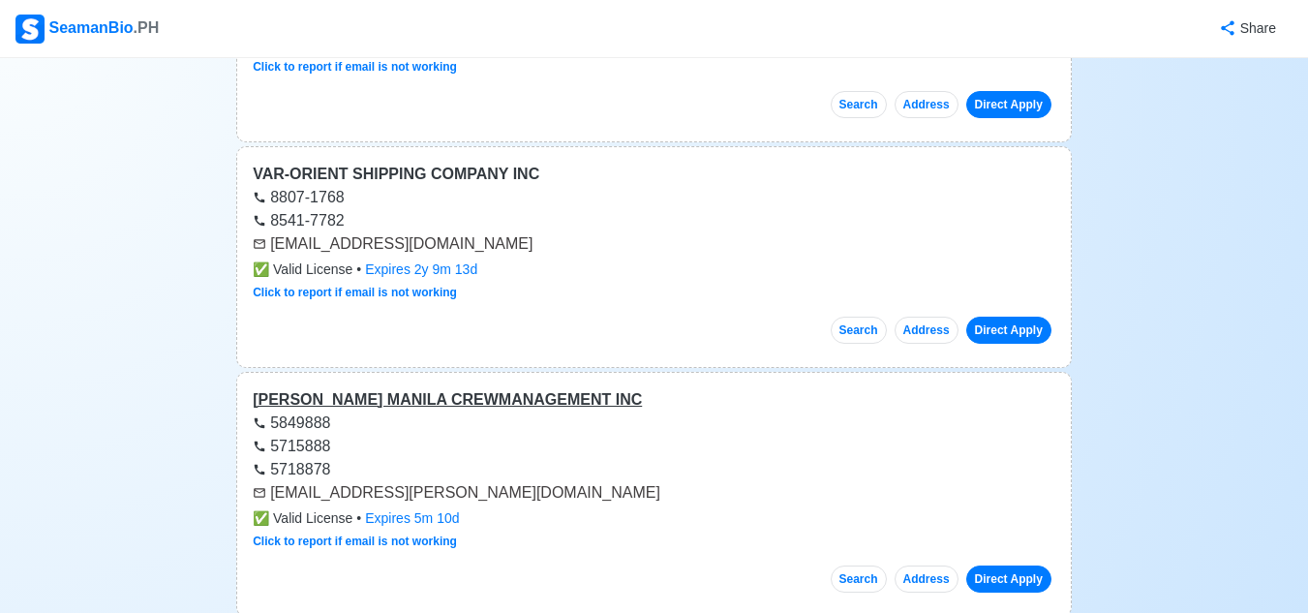
click at [376, 388] on div "[PERSON_NAME] MANILA CREWMANAGEMENT INC" at bounding box center [654, 399] width 802 height 23
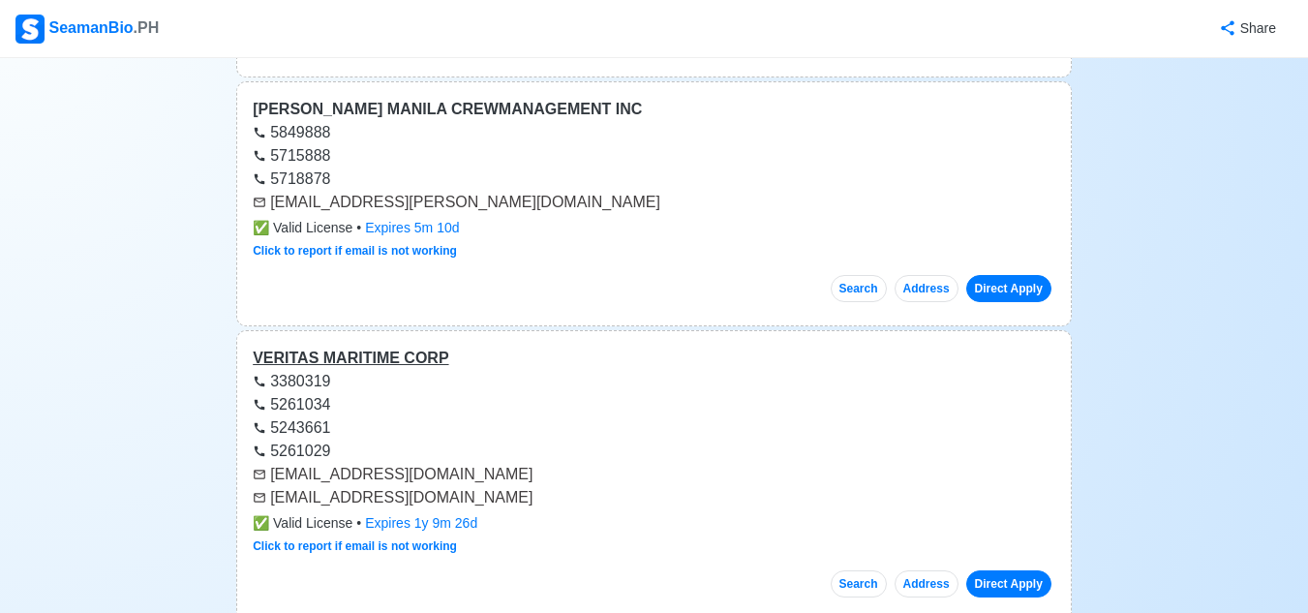
click at [351, 347] on div "VERITAS MARITIME CORP" at bounding box center [654, 358] width 802 height 23
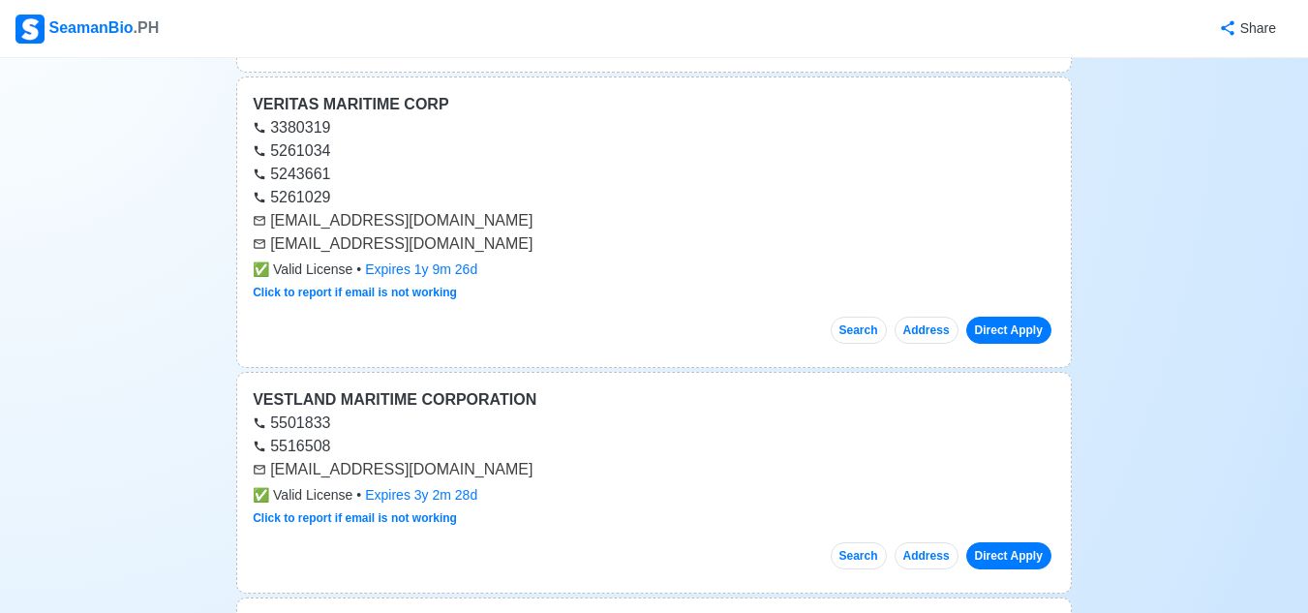
scroll to position [39792, 0]
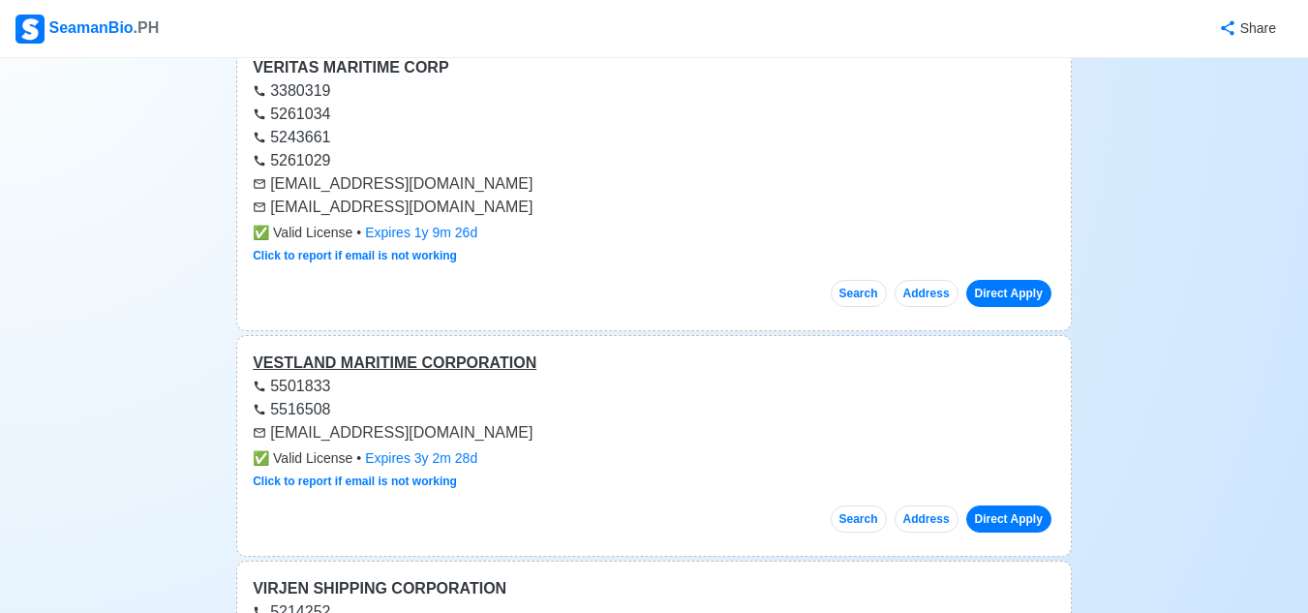
click at [383, 351] on div "VESTLAND MARITIME CORPORATION" at bounding box center [654, 362] width 802 height 23
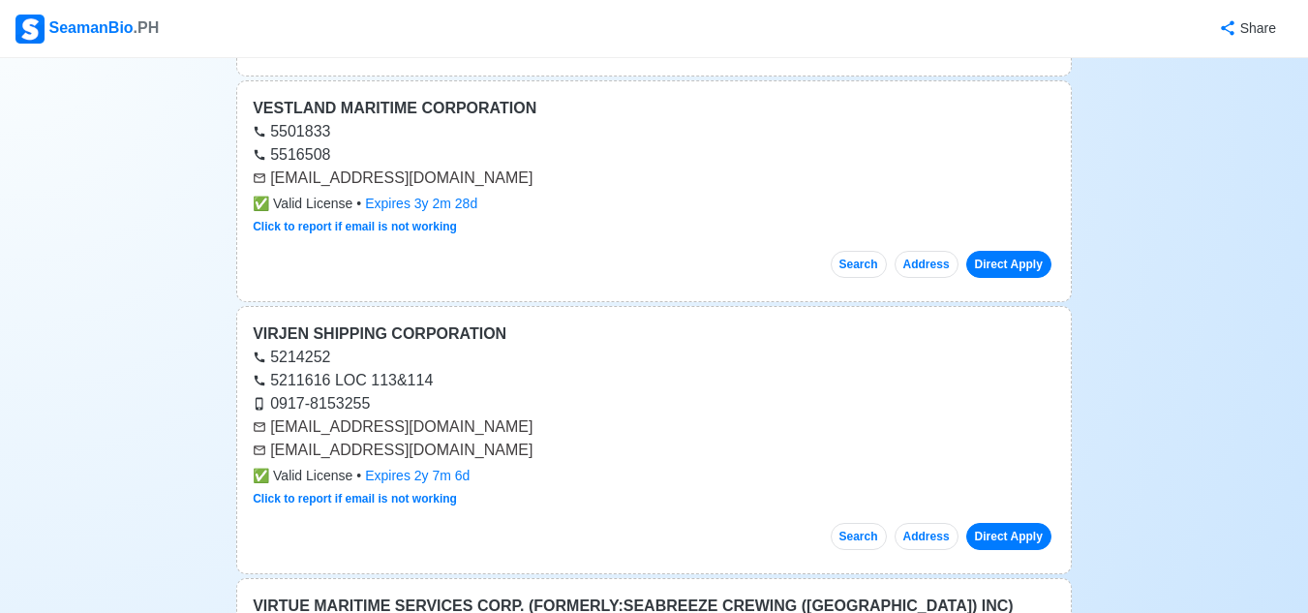
scroll to position [40180, 0]
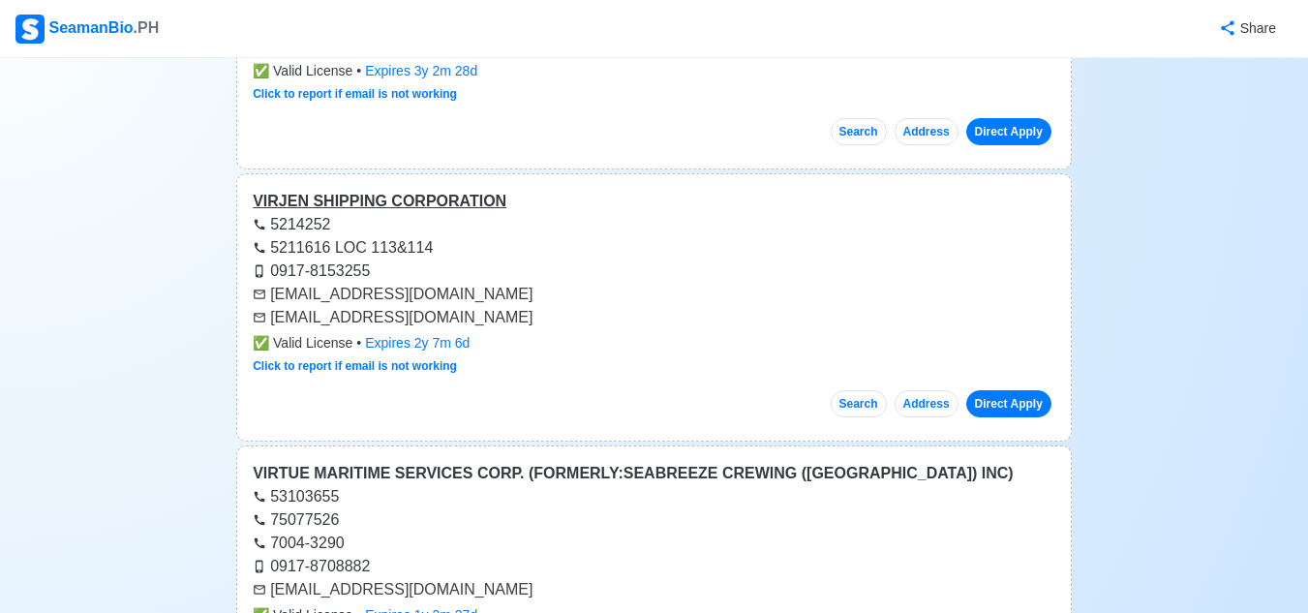
click at [420, 190] on div "VIRJEN SHIPPING CORPORATION" at bounding box center [654, 201] width 802 height 23
click at [458, 462] on div "VIRTUE MARITIME SERVICES CORP. (FORMERLY:SEABREEZE CREWING ([GEOGRAPHIC_DATA]) …" at bounding box center [654, 473] width 802 height 23
click at [462, 462] on div "VIRTUE MARITIME SERVICES CORP. (FORMERLY:SEABREEZE CREWING ([GEOGRAPHIC_DATA]) …" at bounding box center [654, 473] width 802 height 23
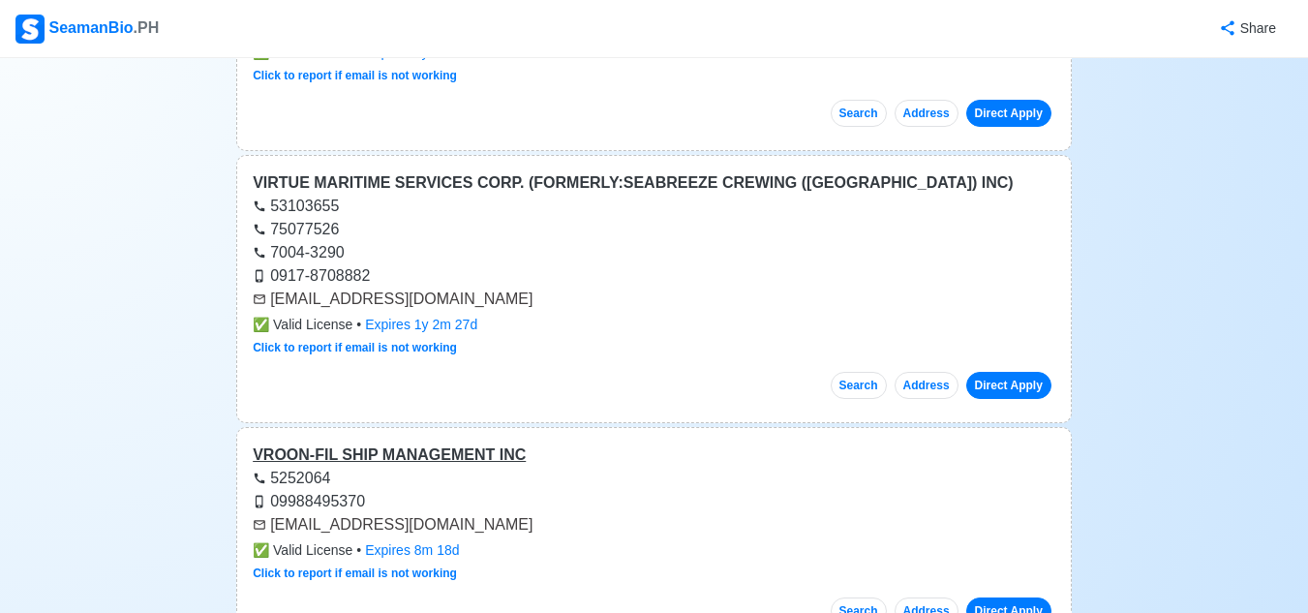
click at [399, 443] on div "VROON-FIL SHIP MANAGEMENT INC" at bounding box center [654, 454] width 802 height 23
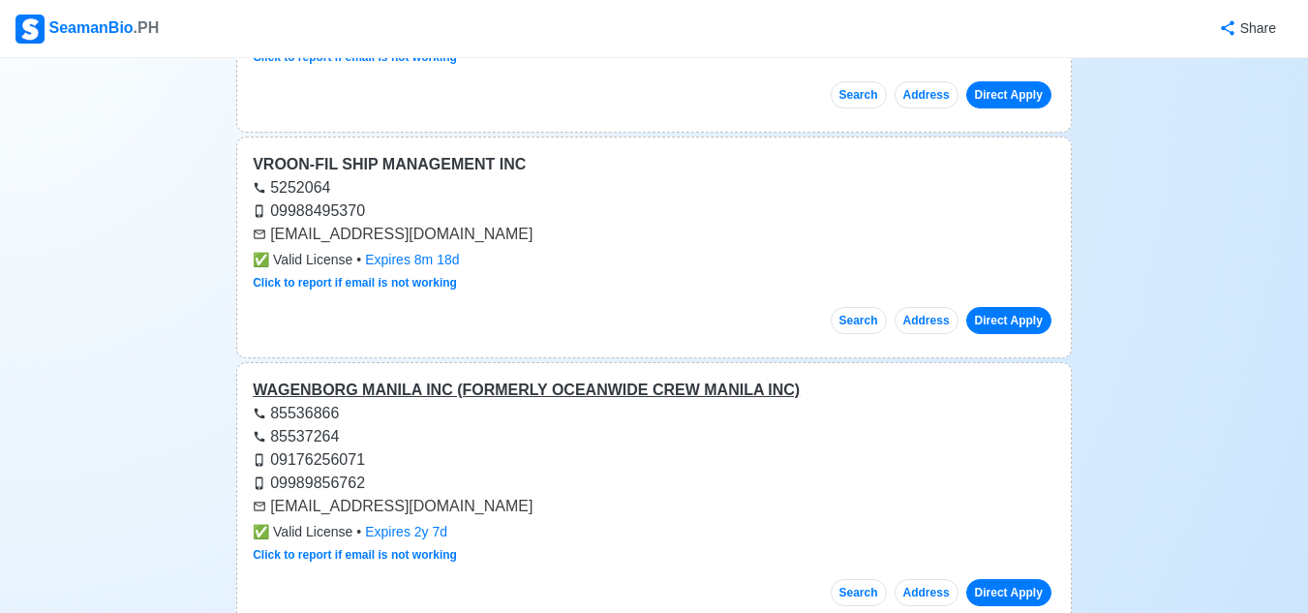
click at [431, 378] on div "WAGENBORG MANILA INC (FORMERLY OCEANWIDE CREW MANILA INC)" at bounding box center [654, 389] width 802 height 23
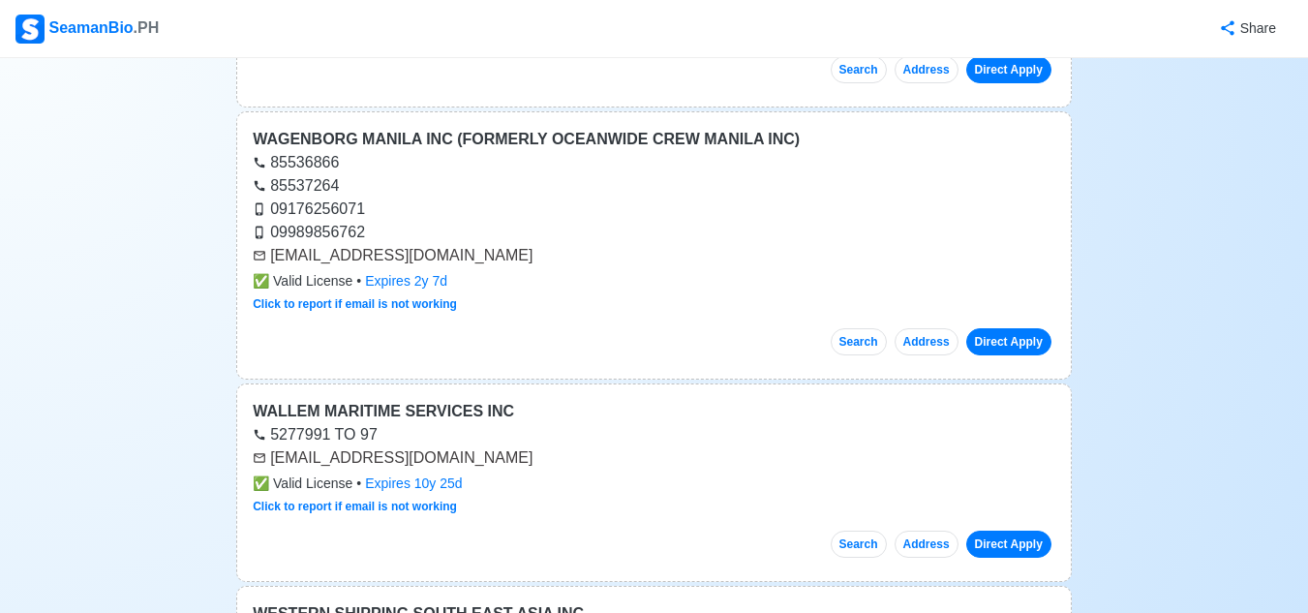
scroll to position [41051, 0]
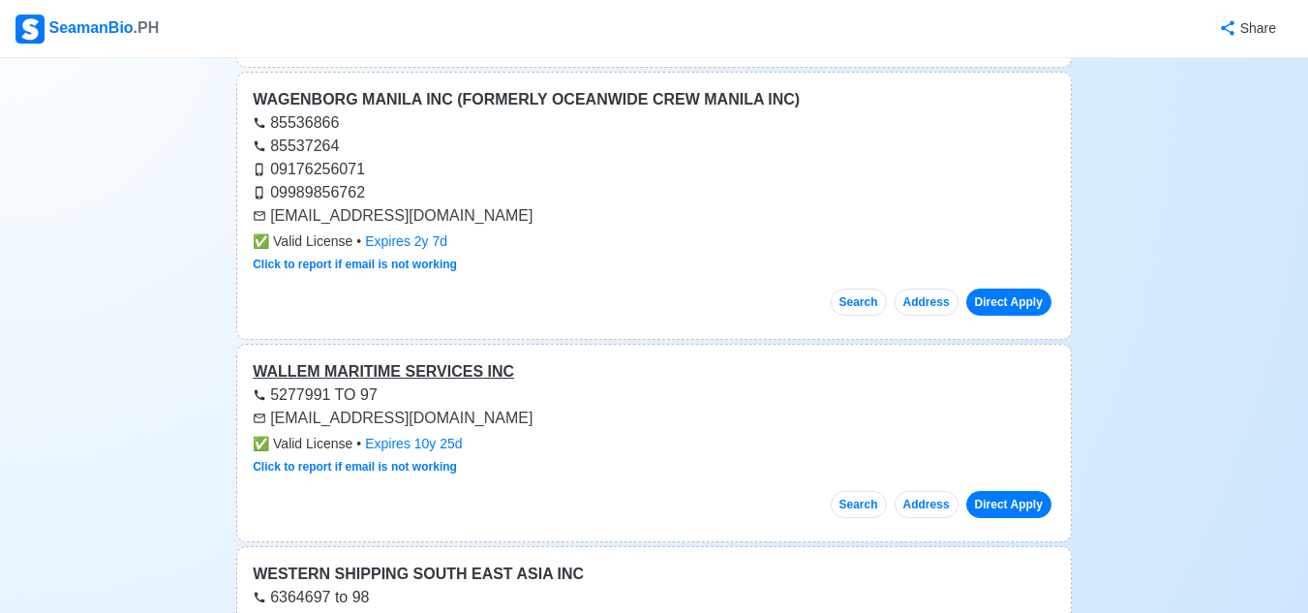
click at [379, 360] on div "WALLEM MARITIME SERVICES INC" at bounding box center [654, 371] width 802 height 23
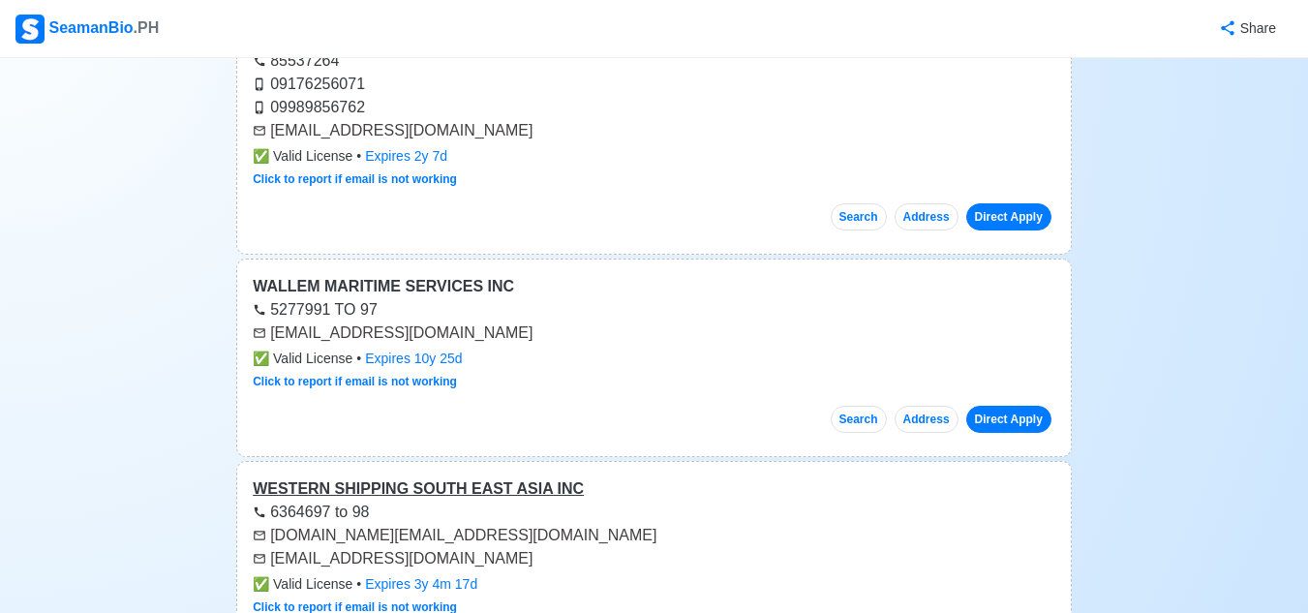
scroll to position [41147, 0]
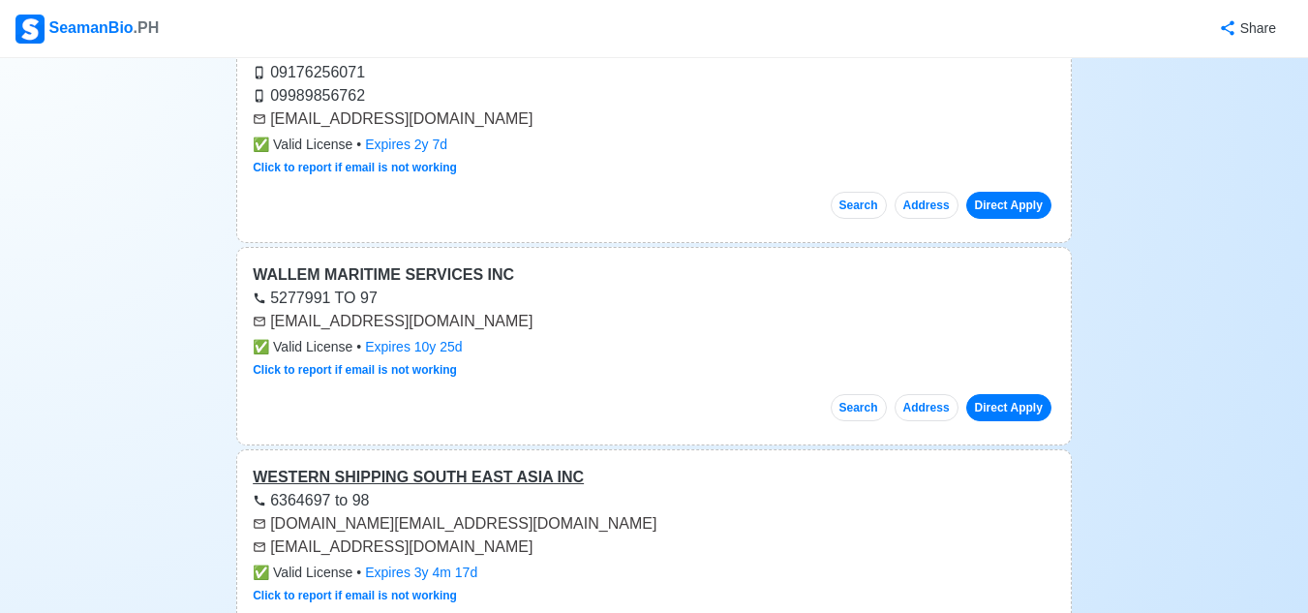
click at [424, 466] on div "WESTERN SHIPPING SOUTH EAST ASIA INC" at bounding box center [654, 477] width 802 height 23
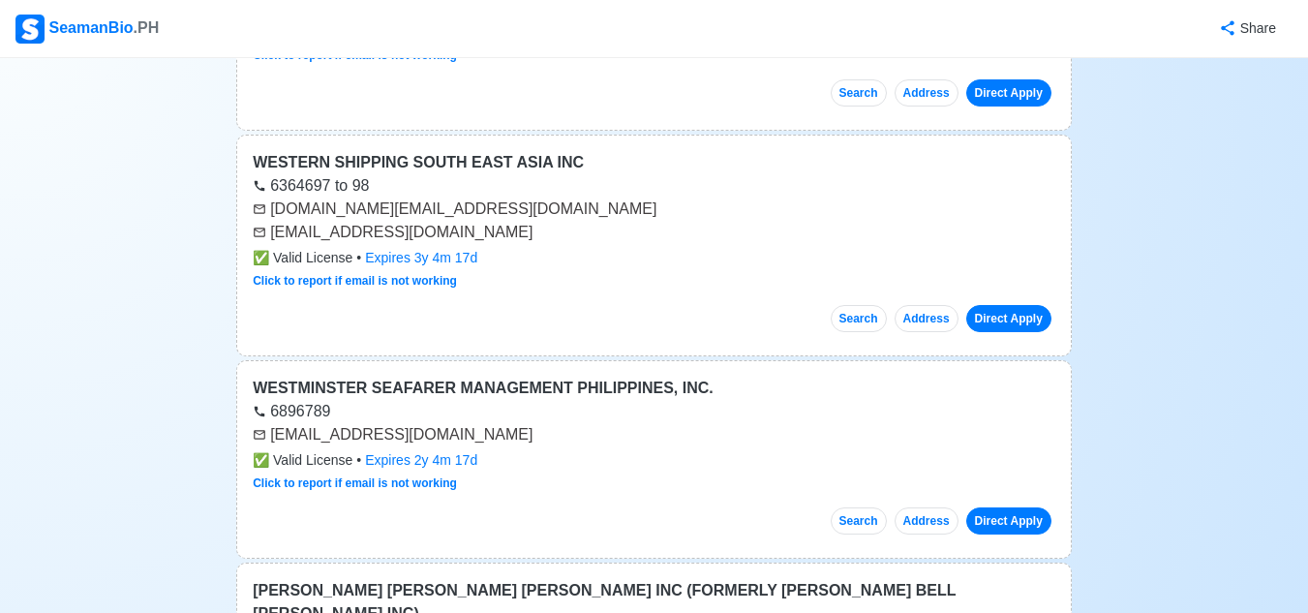
scroll to position [41631, 0]
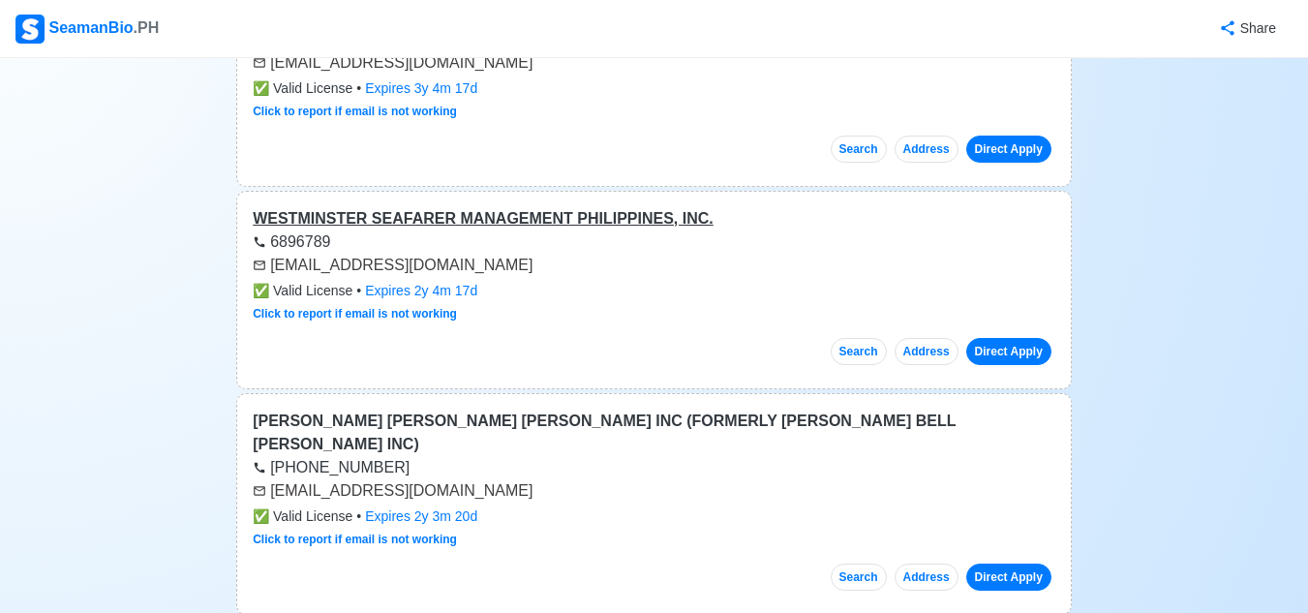
click at [473, 207] on div "WESTMINSTER SEAFARER MANAGEMENT PHILIPPINES, INC." at bounding box center [654, 218] width 802 height 23
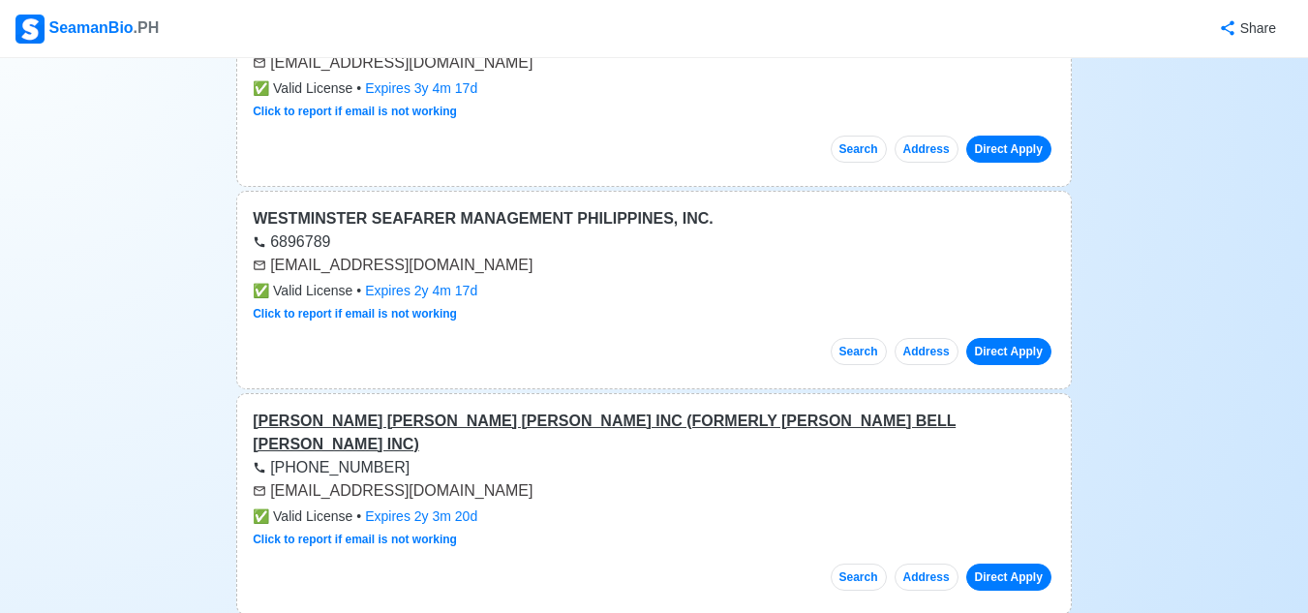
click at [493, 409] on div "[PERSON_NAME] [PERSON_NAME] [PERSON_NAME] INC (FORMERLY [PERSON_NAME] BELL [PER…" at bounding box center [654, 432] width 802 height 46
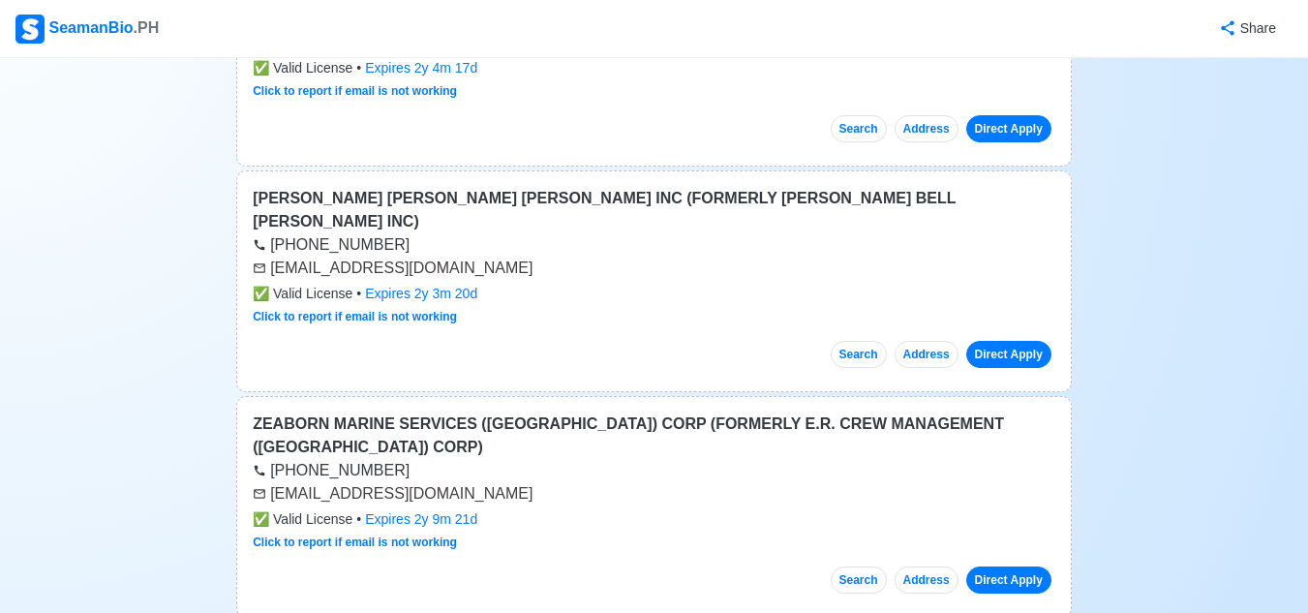
scroll to position [42115, 0]
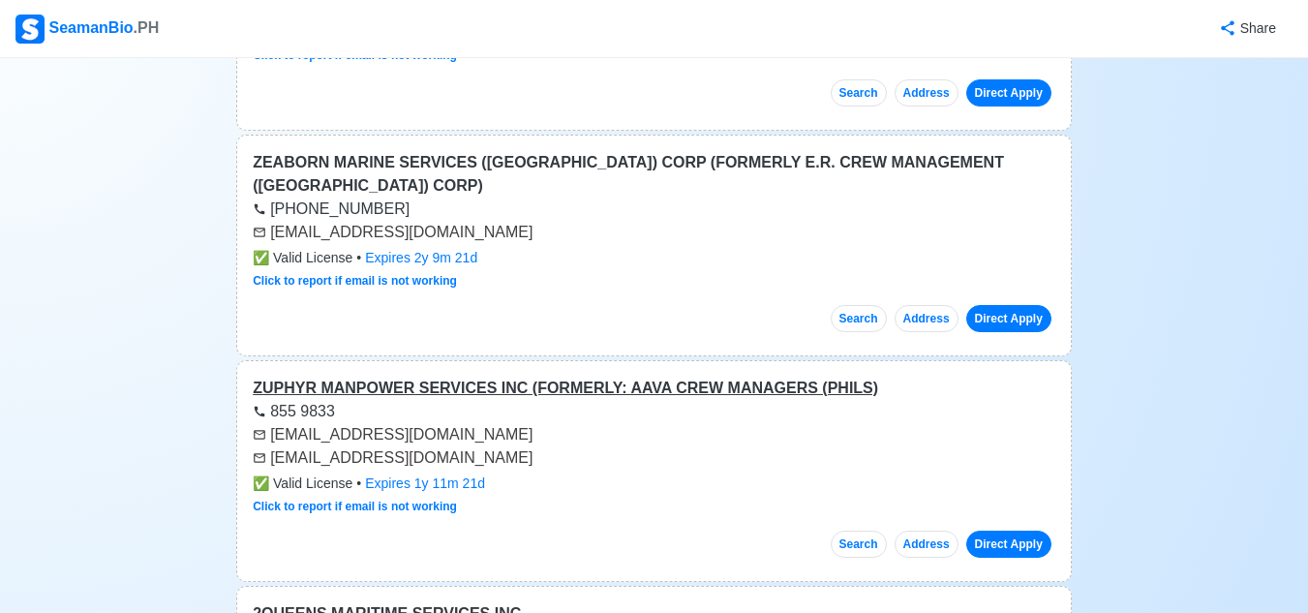
click at [420, 377] on div "ZUPHYR MANPOWER SERVICES INC (FORMERLY: AAVA CREW MANAGERS (PHILS)" at bounding box center [654, 388] width 802 height 23
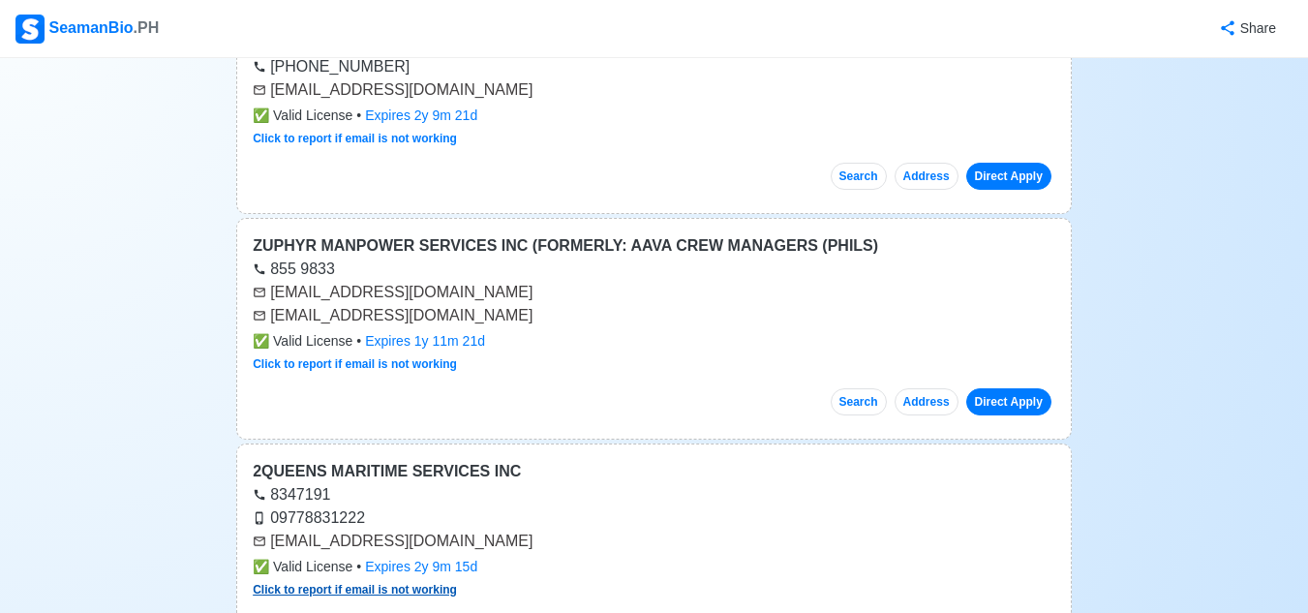
scroll to position [42406, 0]
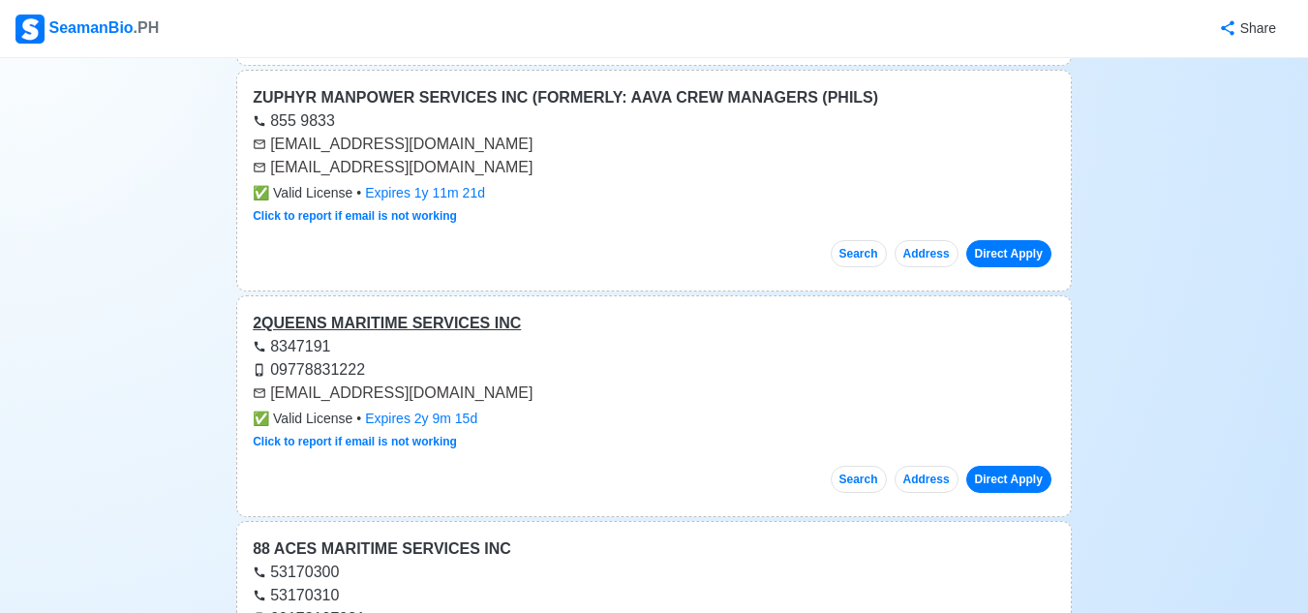
click at [412, 312] on div "2QUEENS MARITIME SERVICES INC" at bounding box center [654, 323] width 802 height 23
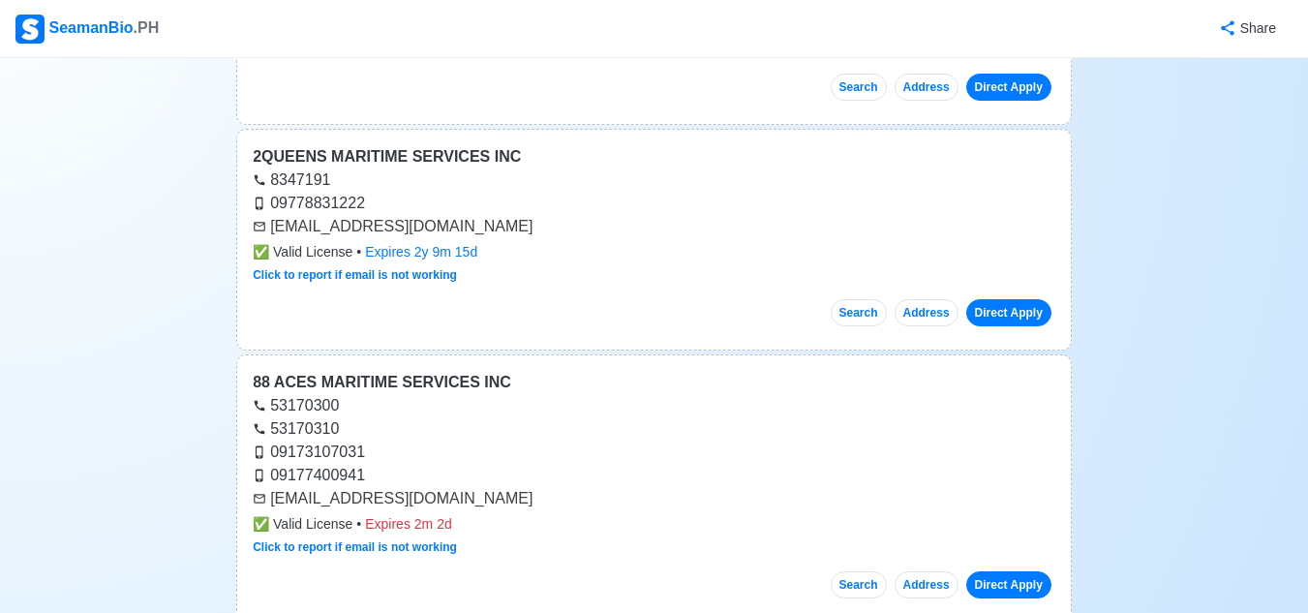
scroll to position [42599, 0]
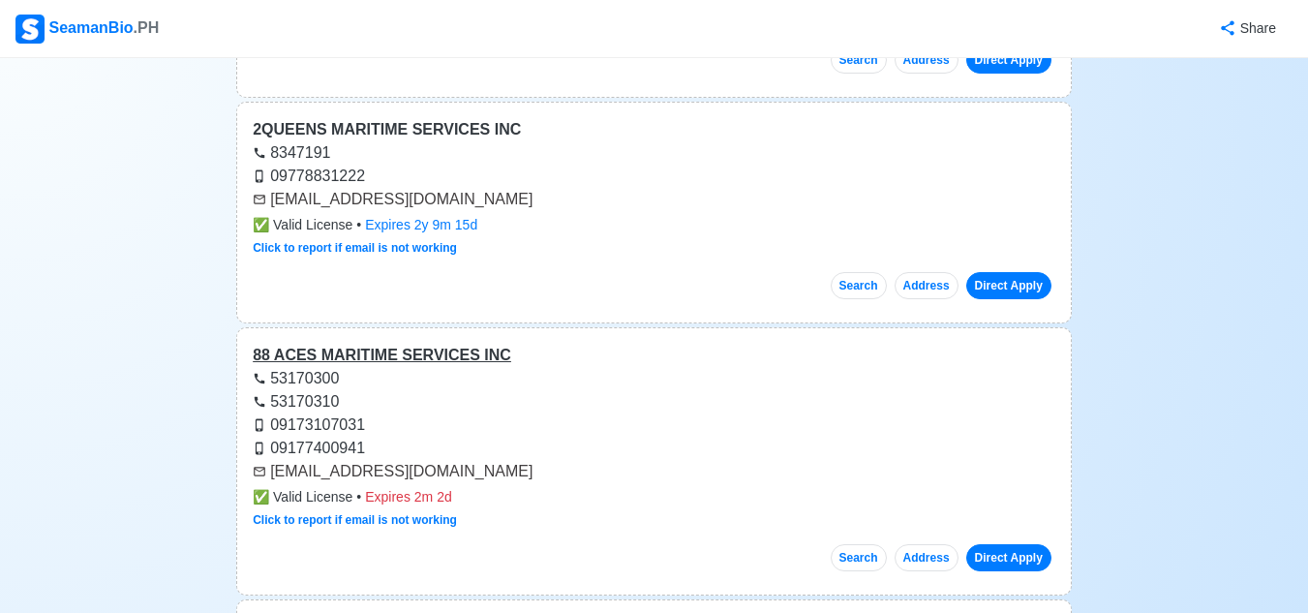
click at [420, 344] on div "88 ACES MARITIME SERVICES INC" at bounding box center [654, 355] width 802 height 23
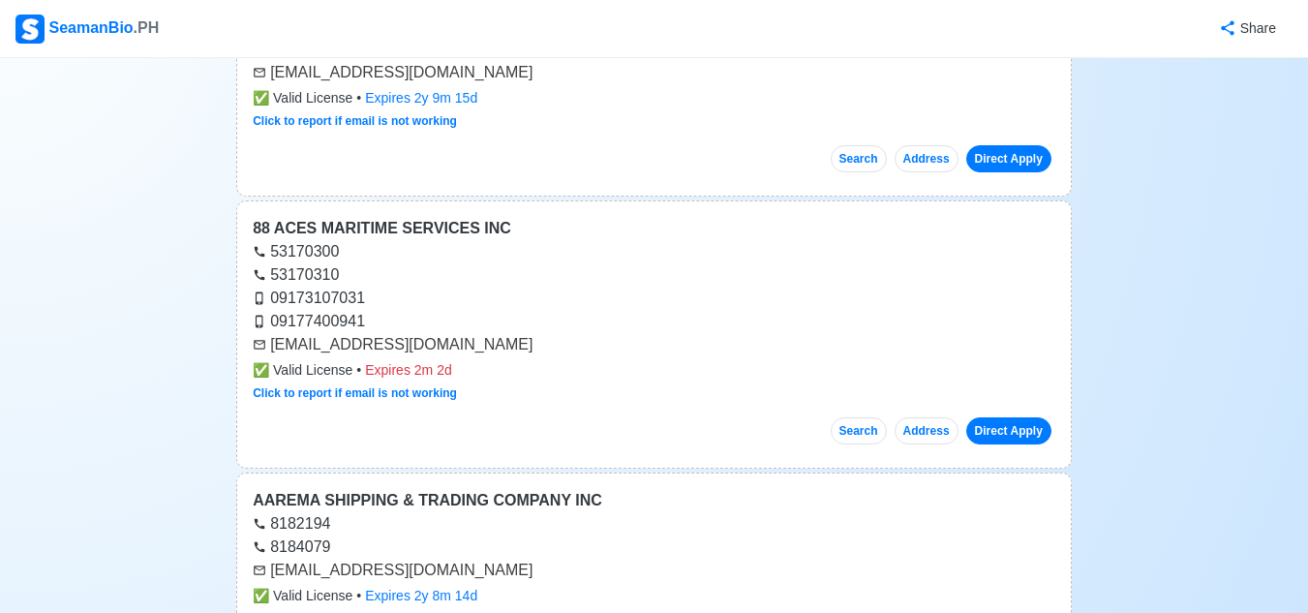
scroll to position [42793, 0]
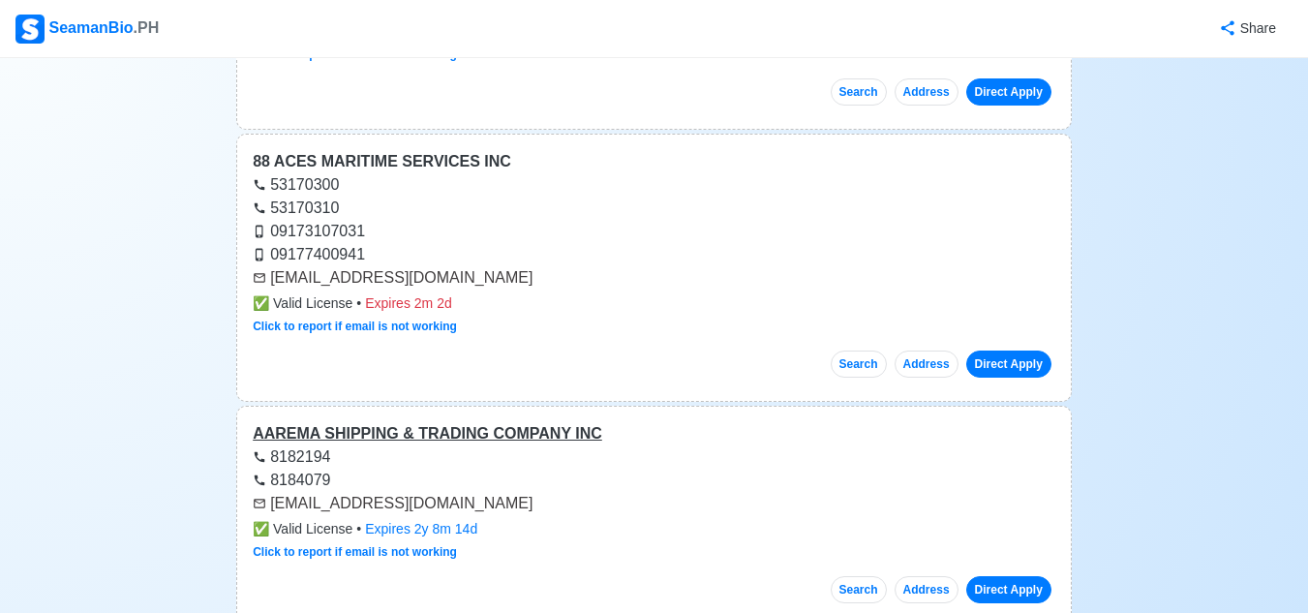
click at [442, 422] on div "AAREMA SHIPPING & TRADING COMPANY INC" at bounding box center [654, 433] width 802 height 23
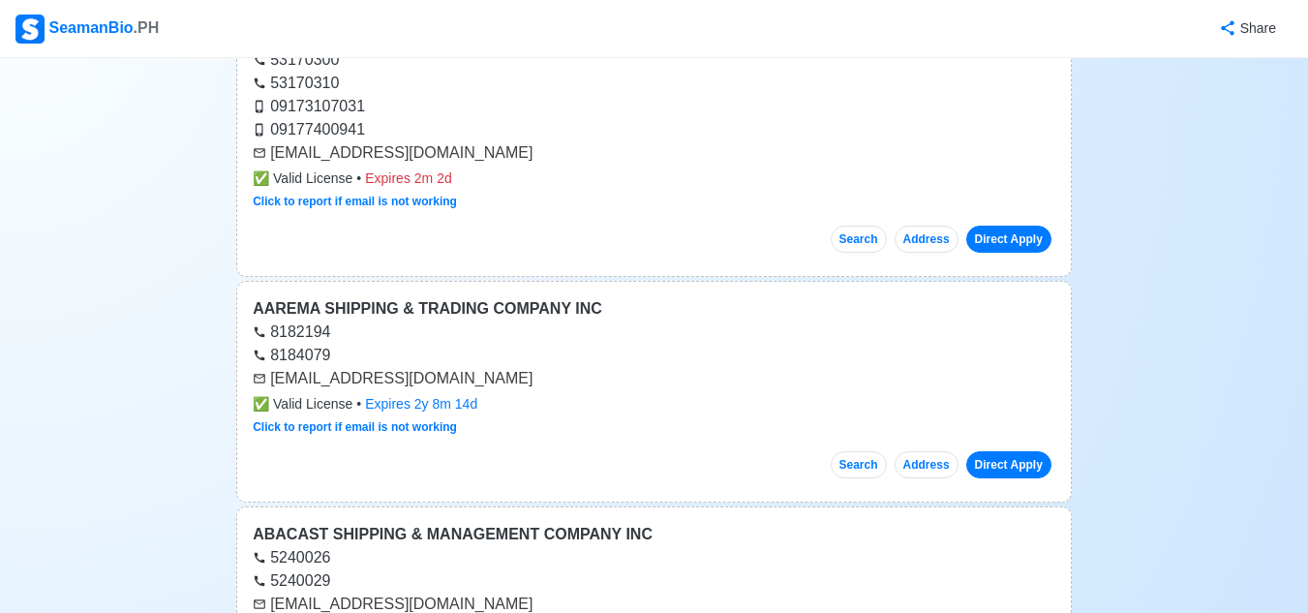
scroll to position [42986, 0]
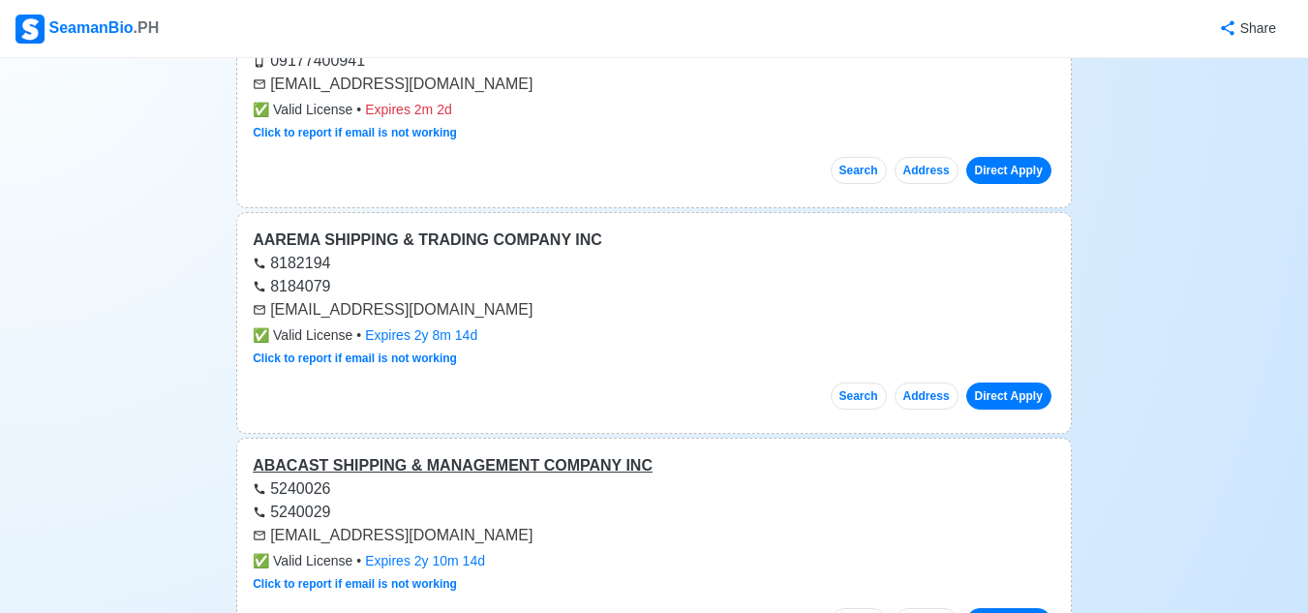
click at [369, 454] on div "ABACAST SHIPPING & MANAGEMENT COMPANY INC" at bounding box center [654, 465] width 802 height 23
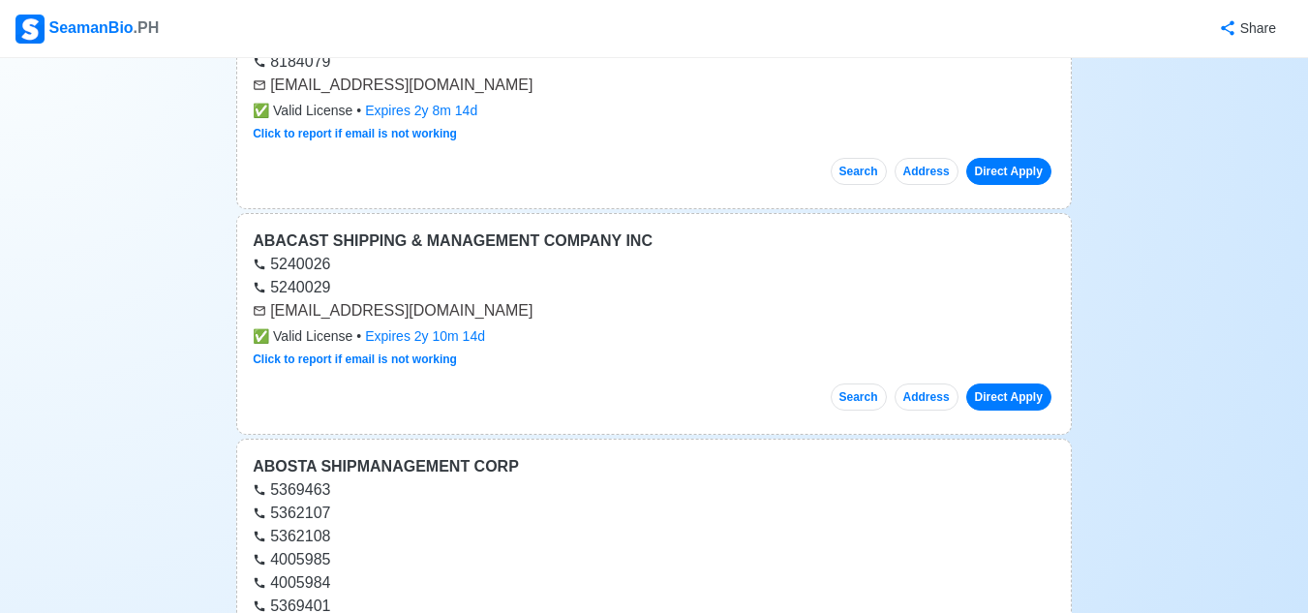
scroll to position [43277, 0]
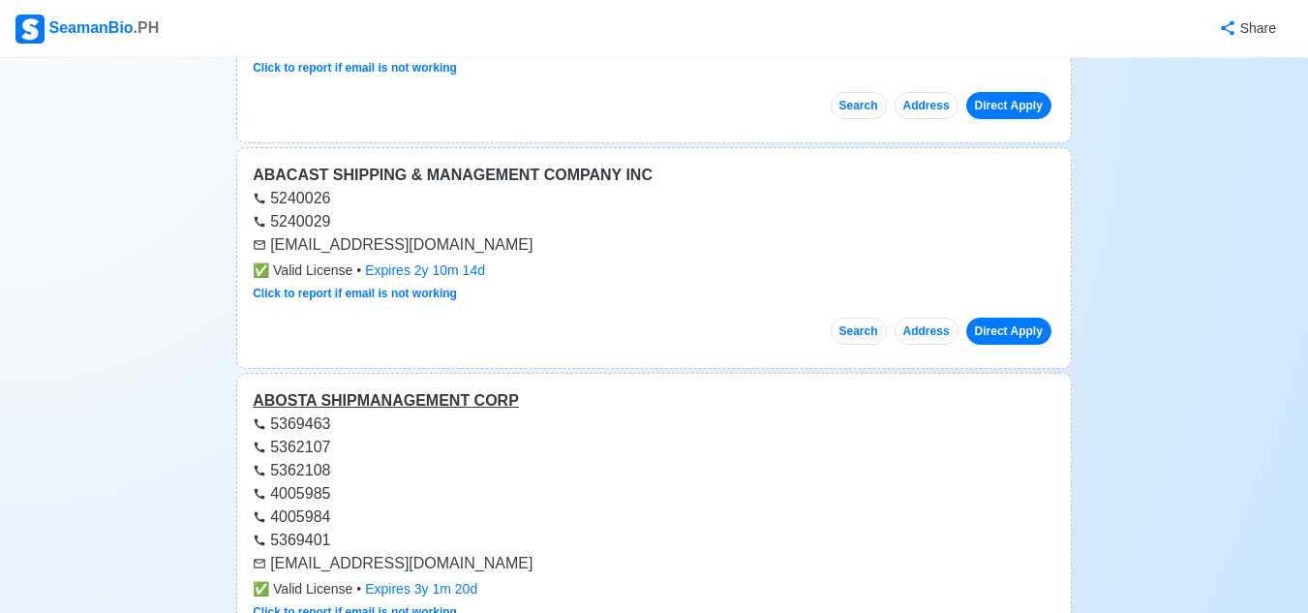
click at [406, 389] on div "ABOSTA SHIPMANAGEMENT CORP" at bounding box center [654, 400] width 802 height 23
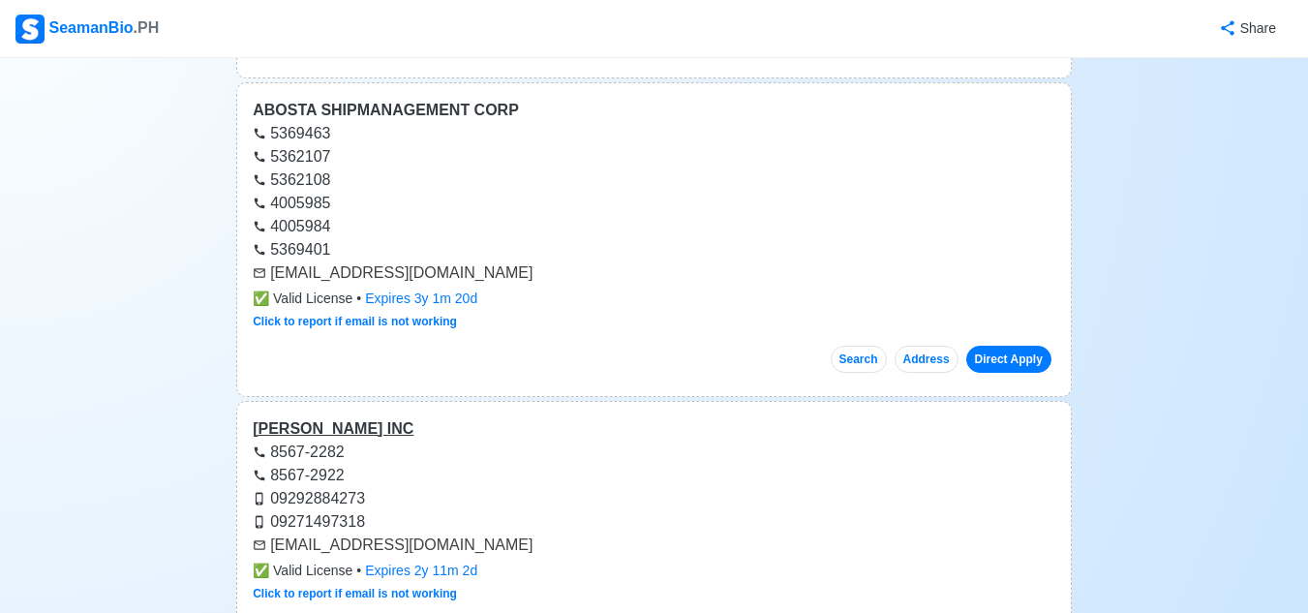
click at [360, 417] on div "[PERSON_NAME] INC" at bounding box center [654, 428] width 802 height 23
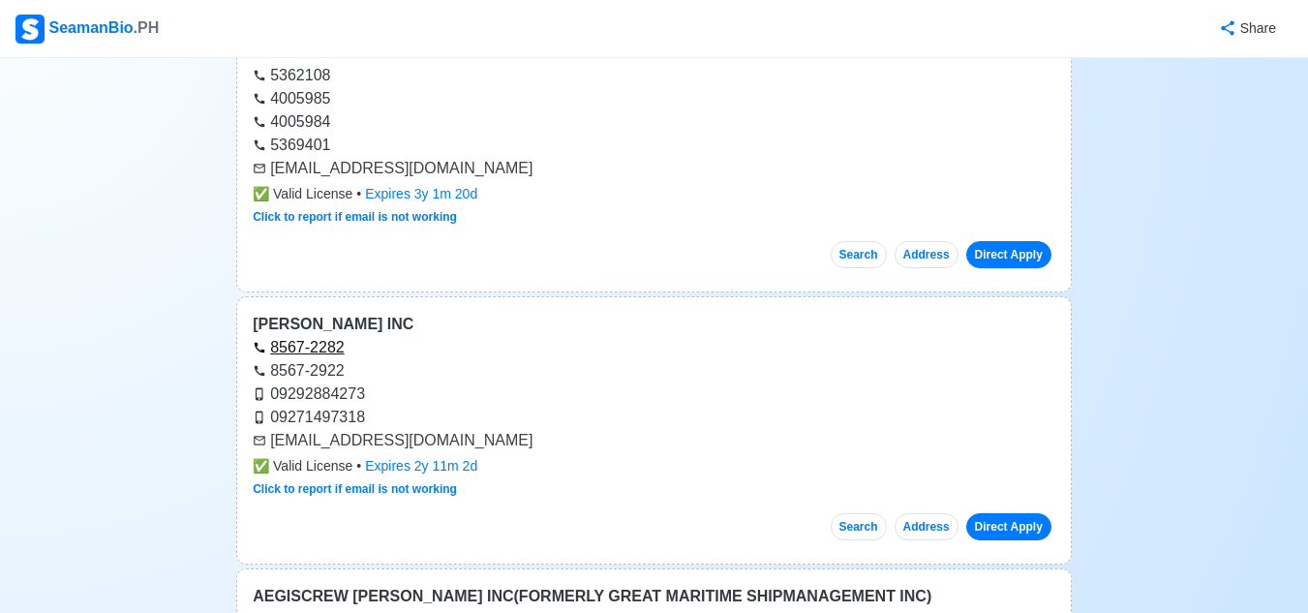
scroll to position [43857, 0]
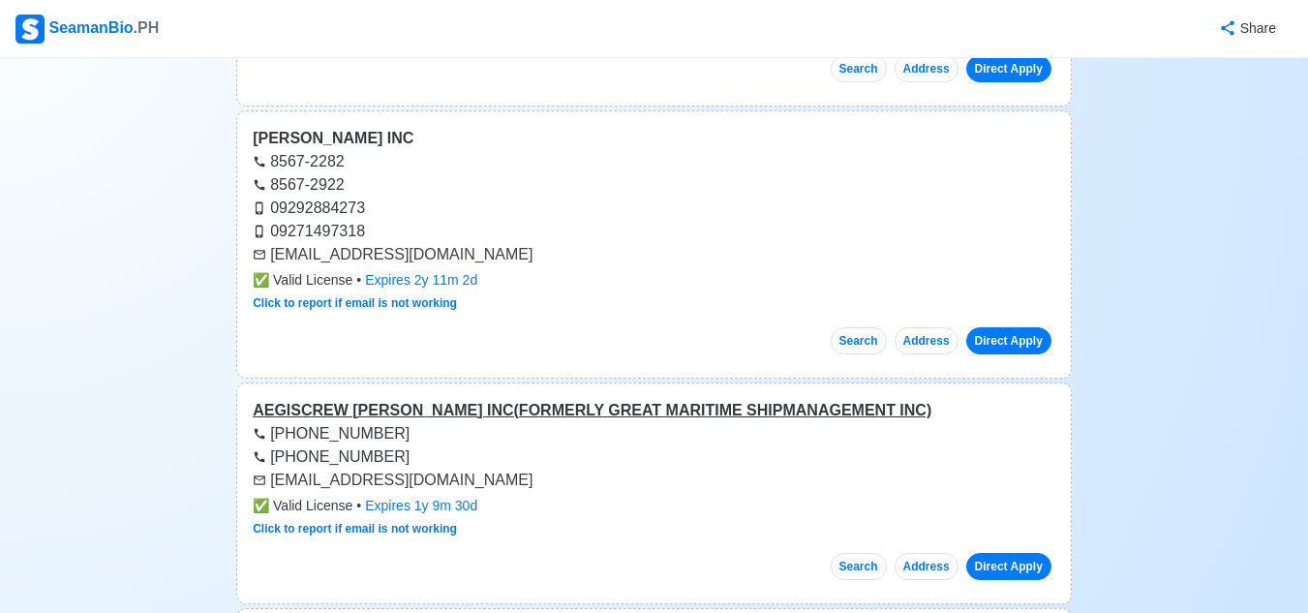
click at [347, 399] on div "AEGISCREW [PERSON_NAME] INC(FORMERLY GREAT MARITIME SHIPMANAGEMENT INC)" at bounding box center [654, 410] width 802 height 23
